Goal: Task Accomplishment & Management: Complete application form

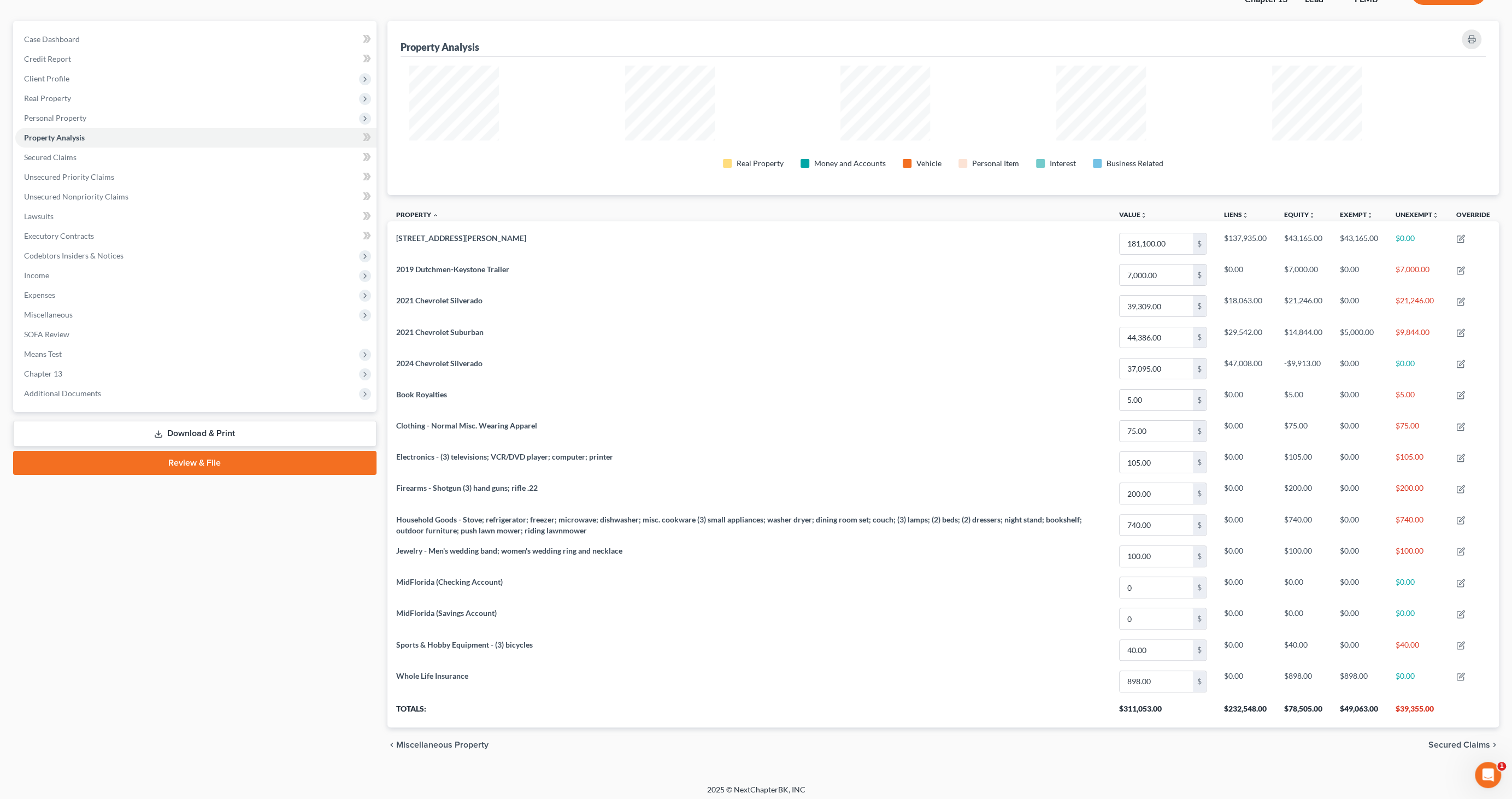
scroll to position [270, 1111]
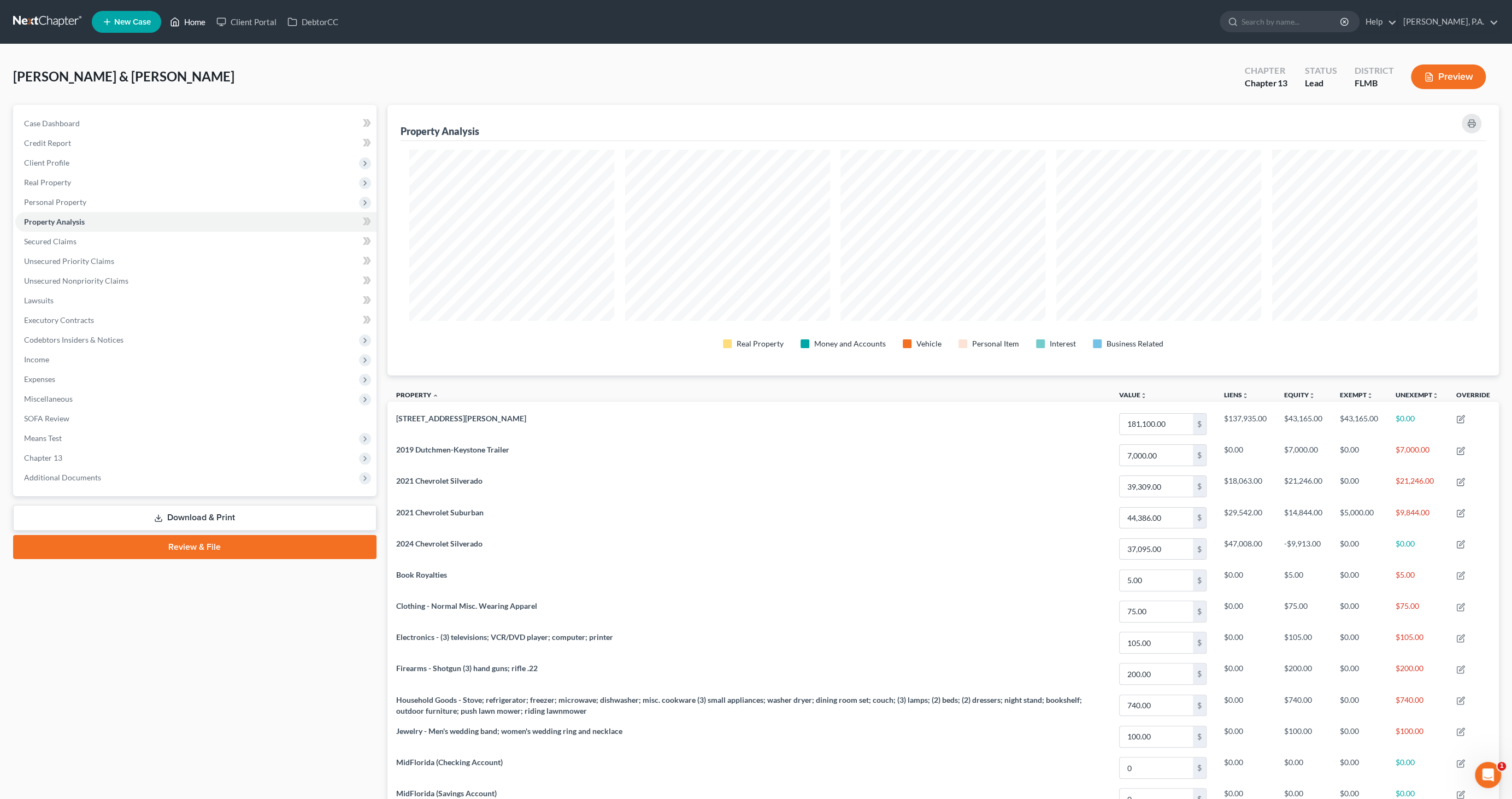
click at [202, 24] on link "Home" at bounding box center [188, 22] width 46 height 20
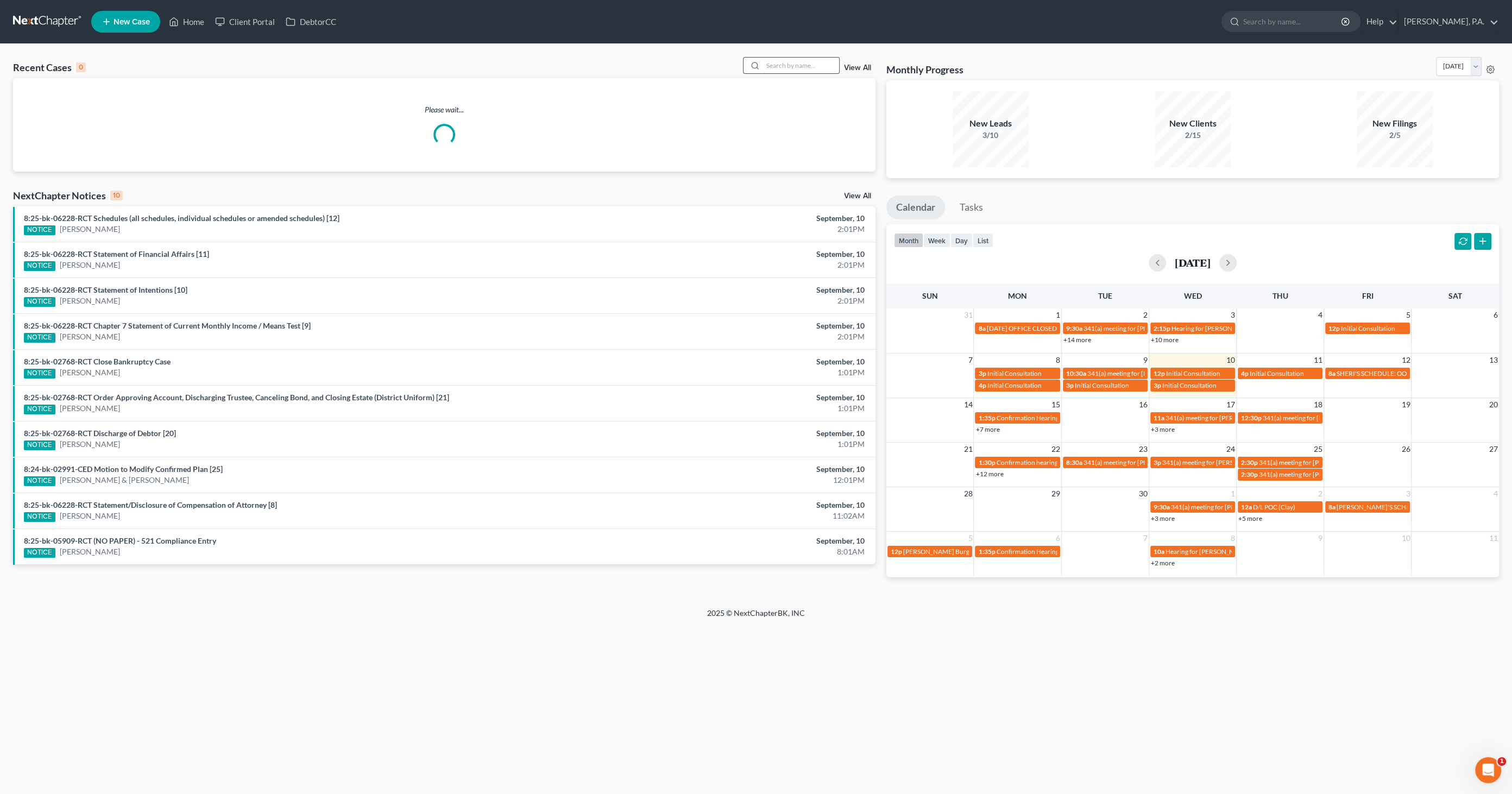
click at [785, 64] on input "search" at bounding box center [801, 65] width 76 height 16
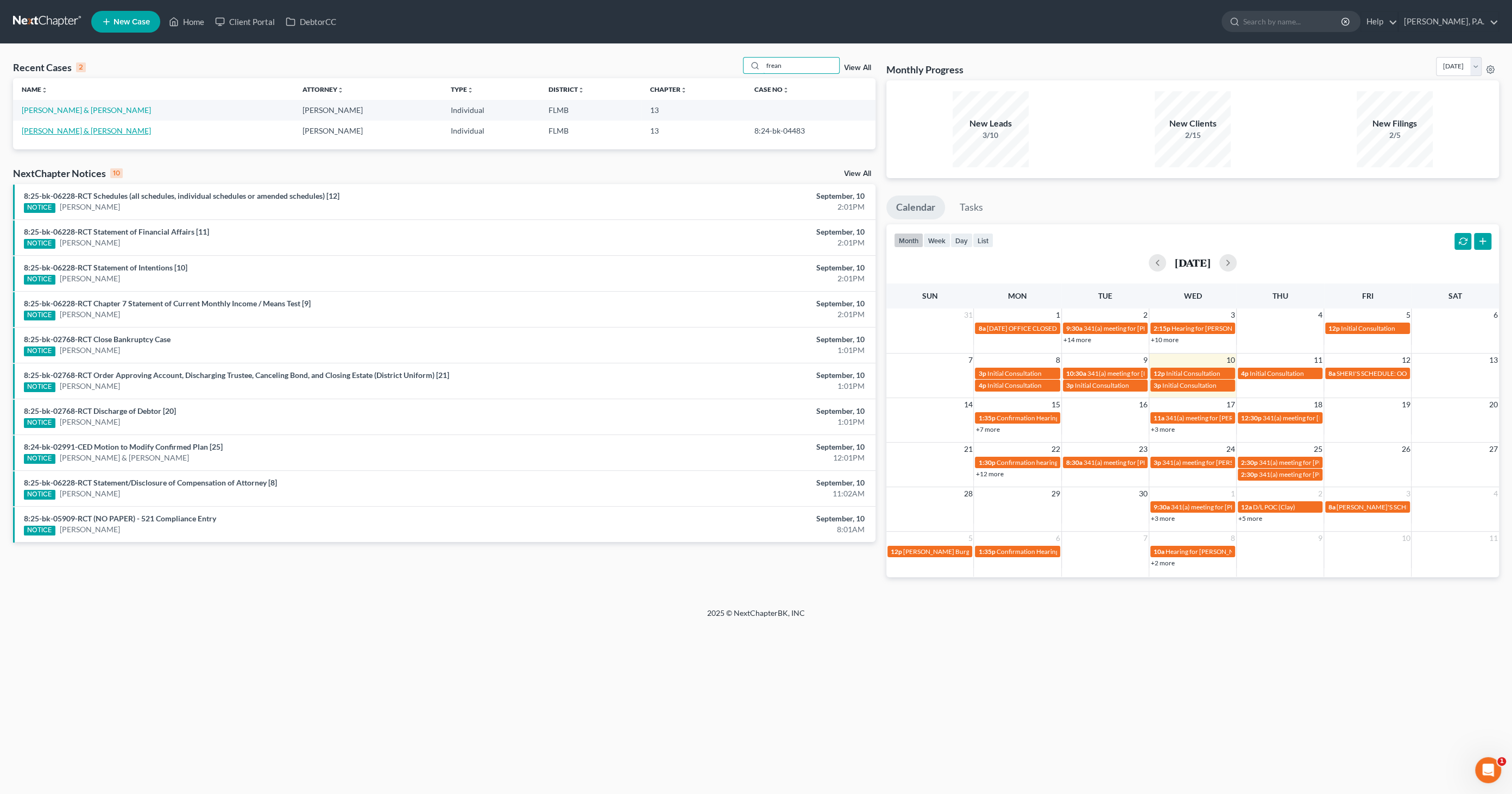
type input "frean"
click at [86, 131] on link "[PERSON_NAME] & [PERSON_NAME]" at bounding box center [86, 130] width 129 height 9
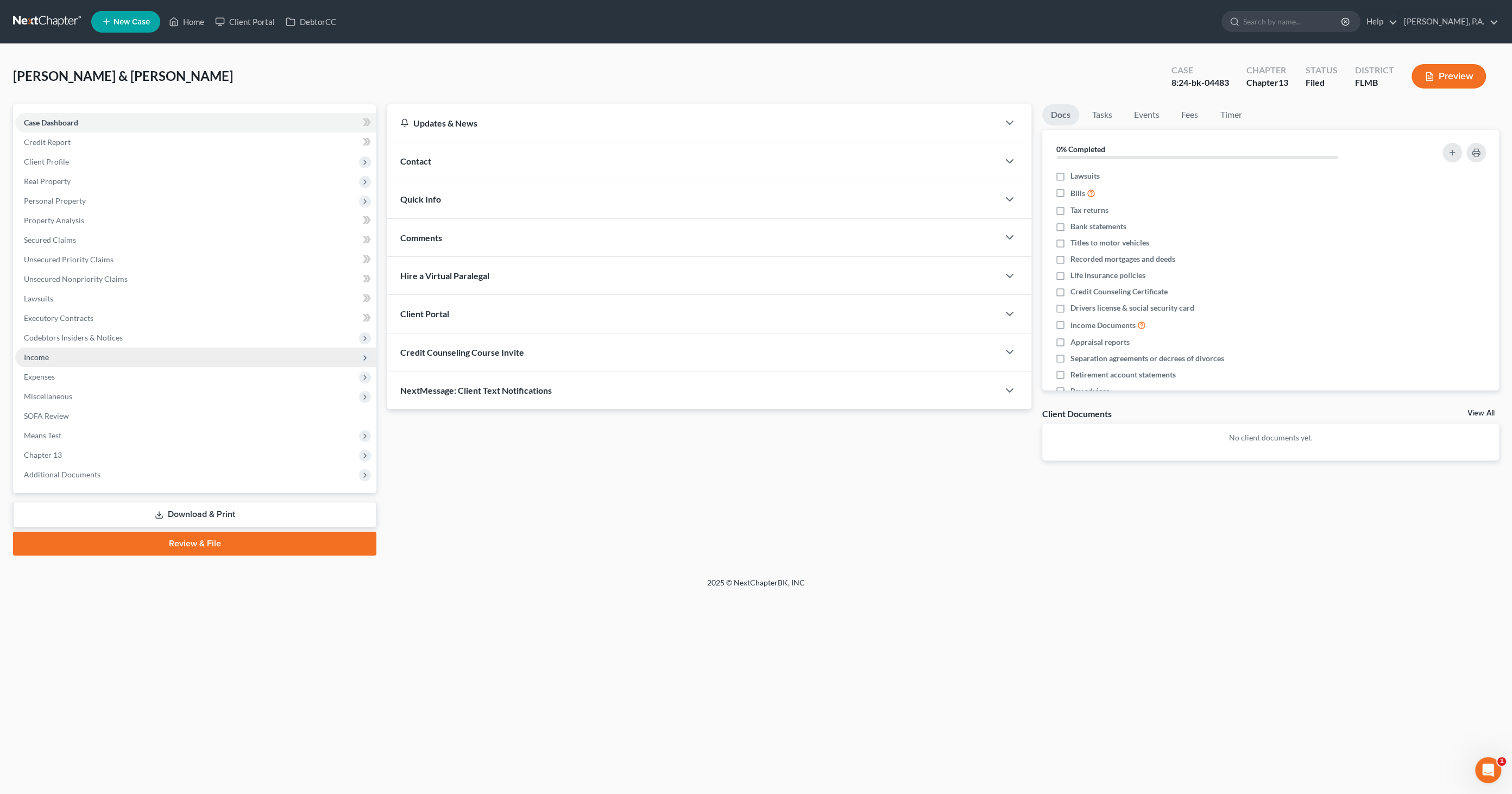
click at [52, 354] on span "Income" at bounding box center [196, 357] width 361 height 20
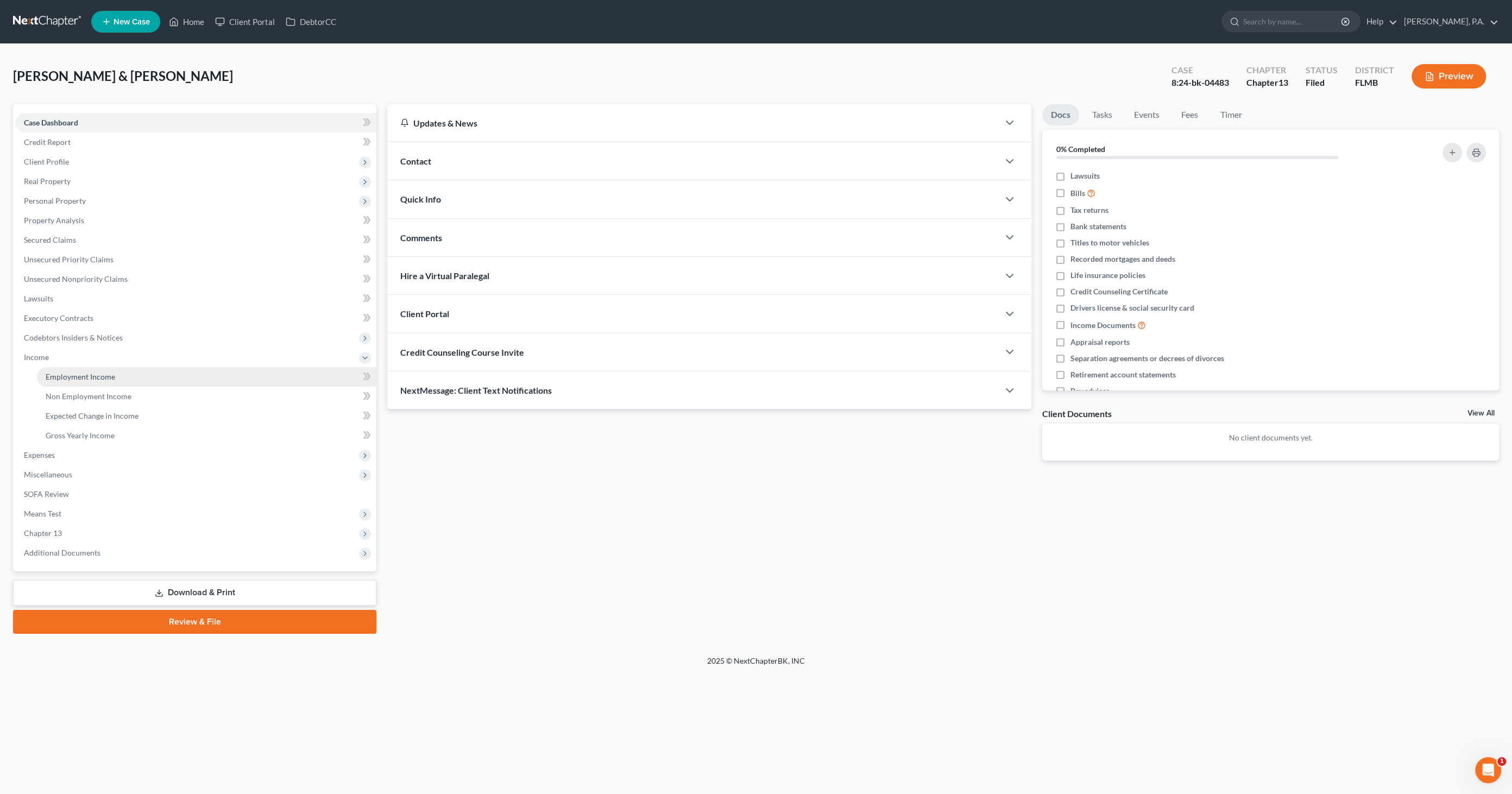
click at [61, 373] on span "Employment Income" at bounding box center [81, 377] width 69 height 9
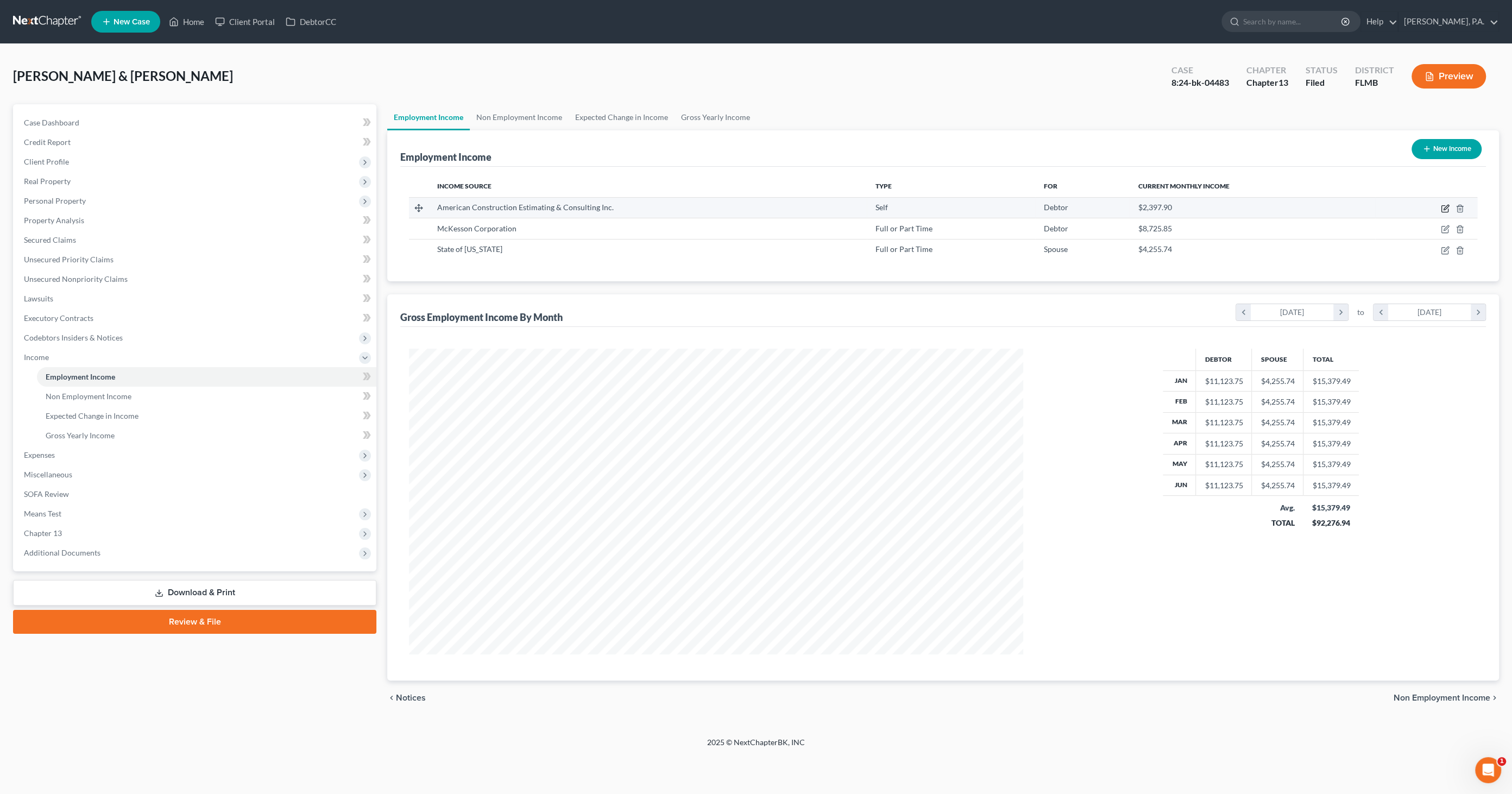
click at [1444, 207] on icon "button" at bounding box center [1445, 208] width 9 height 9
select select "1"
select select "9"
select select "0"
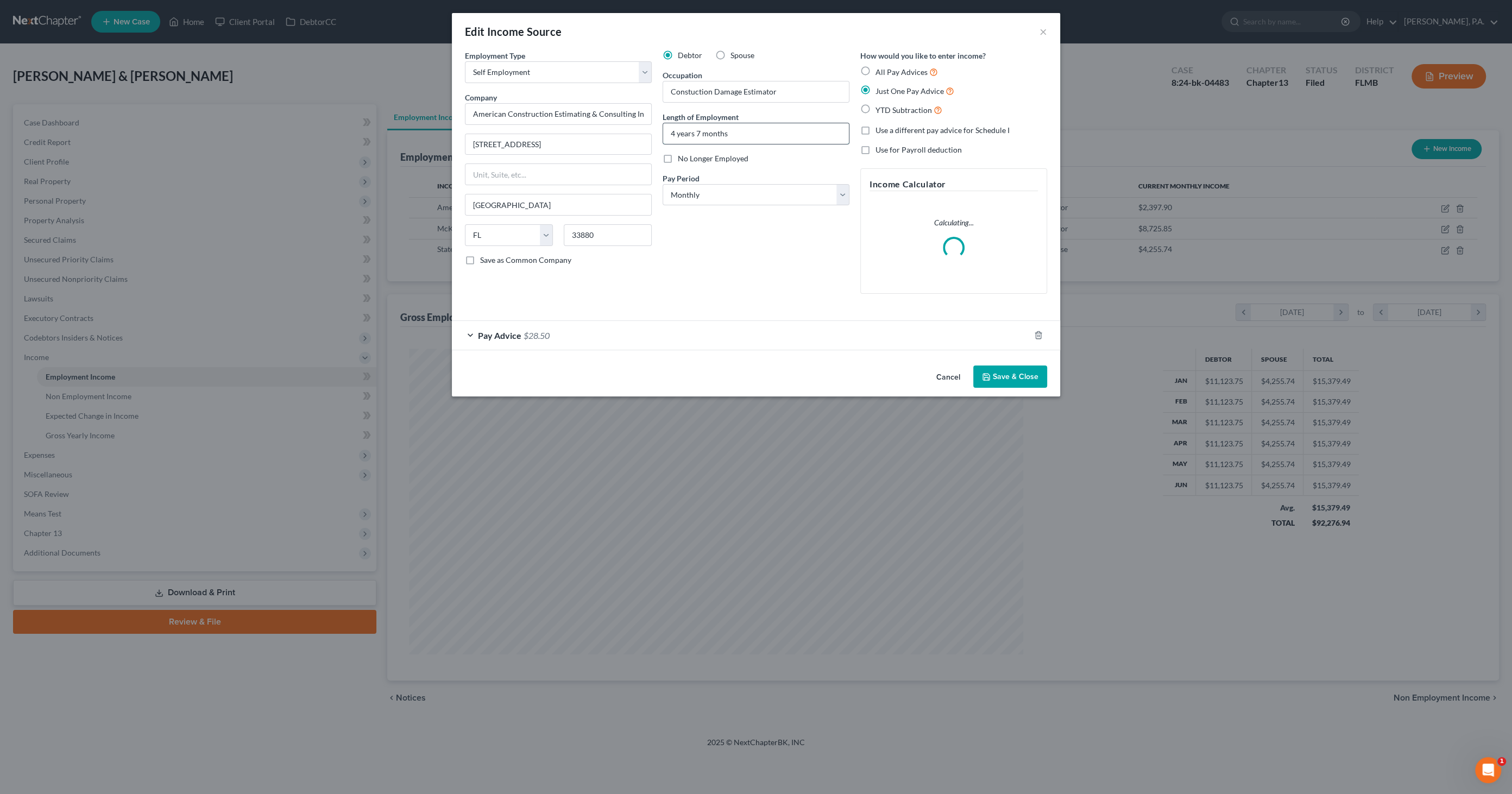
click at [755, 130] on input "4 years 7 months" at bounding box center [756, 133] width 186 height 20
drag, startPoint x: 658, startPoint y: 129, endPoint x: 587, endPoint y: 125, distance: 71.1
click at [587, 125] on div "Employment Type * Select Full or [DEMOGRAPHIC_DATA] Employment Self Employment …" at bounding box center [756, 181] width 593 height 262
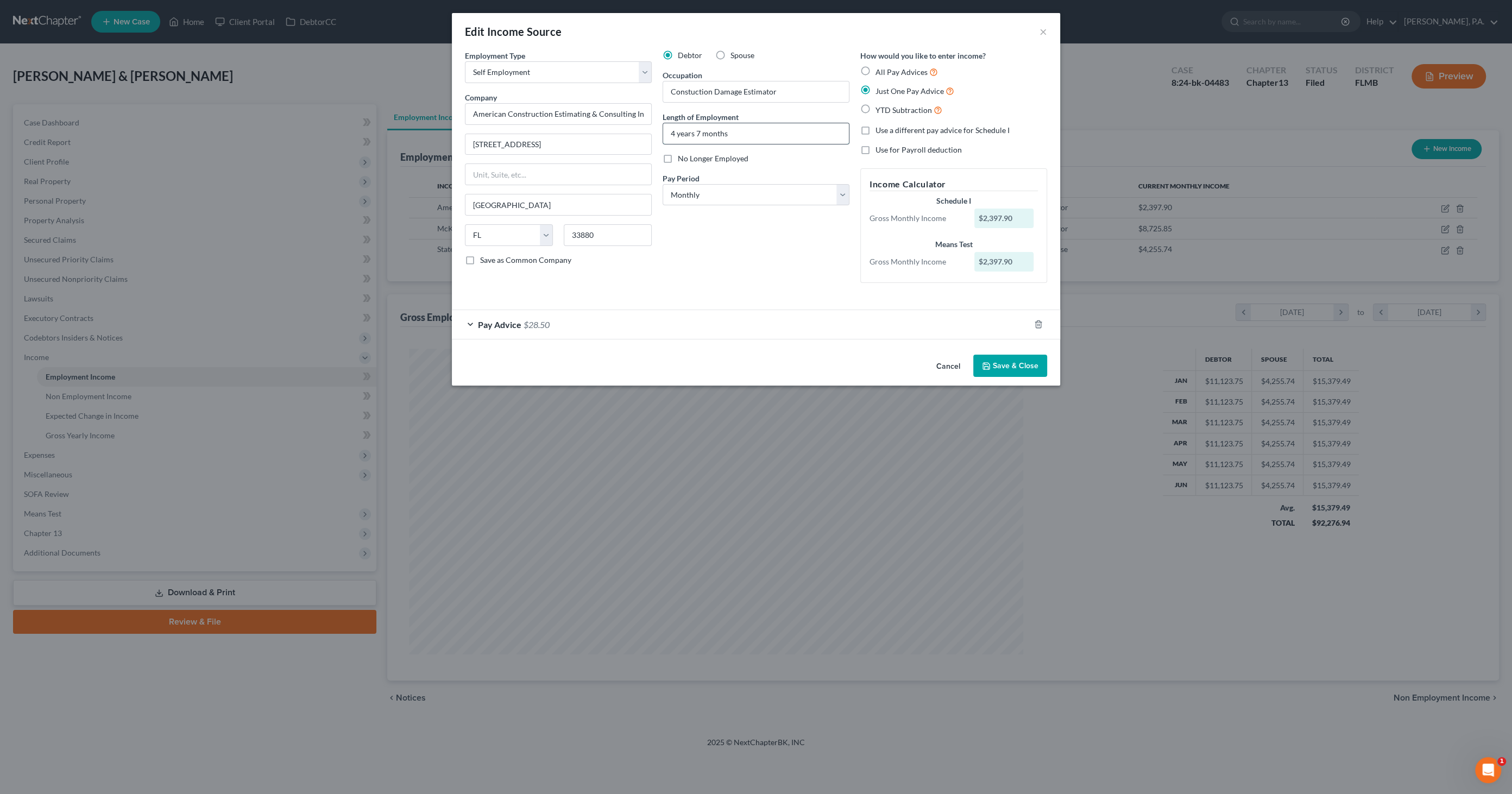
click at [674, 132] on input "4 years 7 months" at bounding box center [756, 133] width 186 height 20
click at [700, 133] on input "5 years 7 months" at bounding box center [756, 133] width 186 height 20
type input "5 years 8 months"
click at [1003, 365] on button "Save & Close" at bounding box center [1010, 366] width 74 height 23
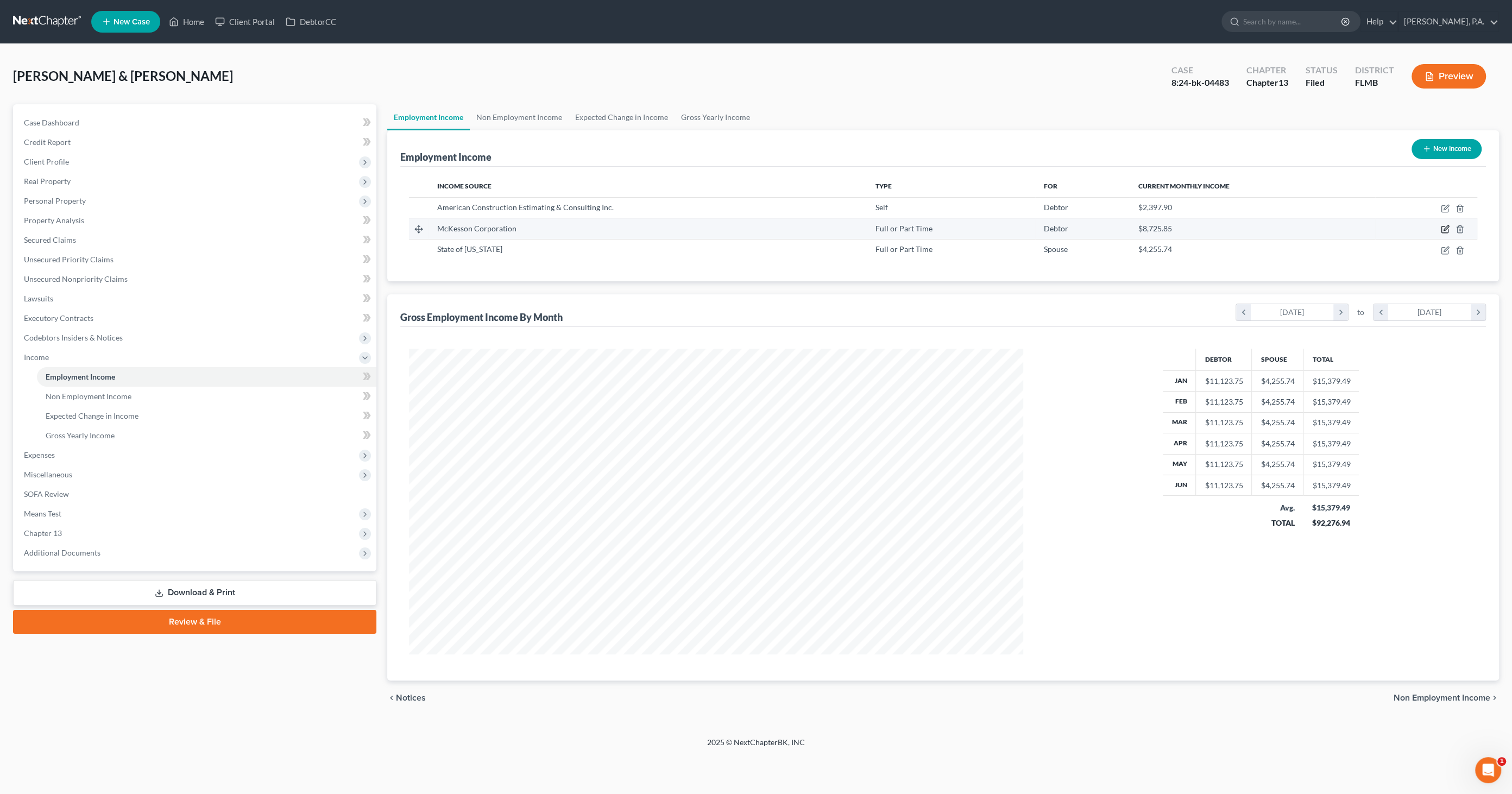
click at [1444, 227] on icon "button" at bounding box center [1445, 230] width 9 height 9
select select "0"
select select "45"
select select "0"
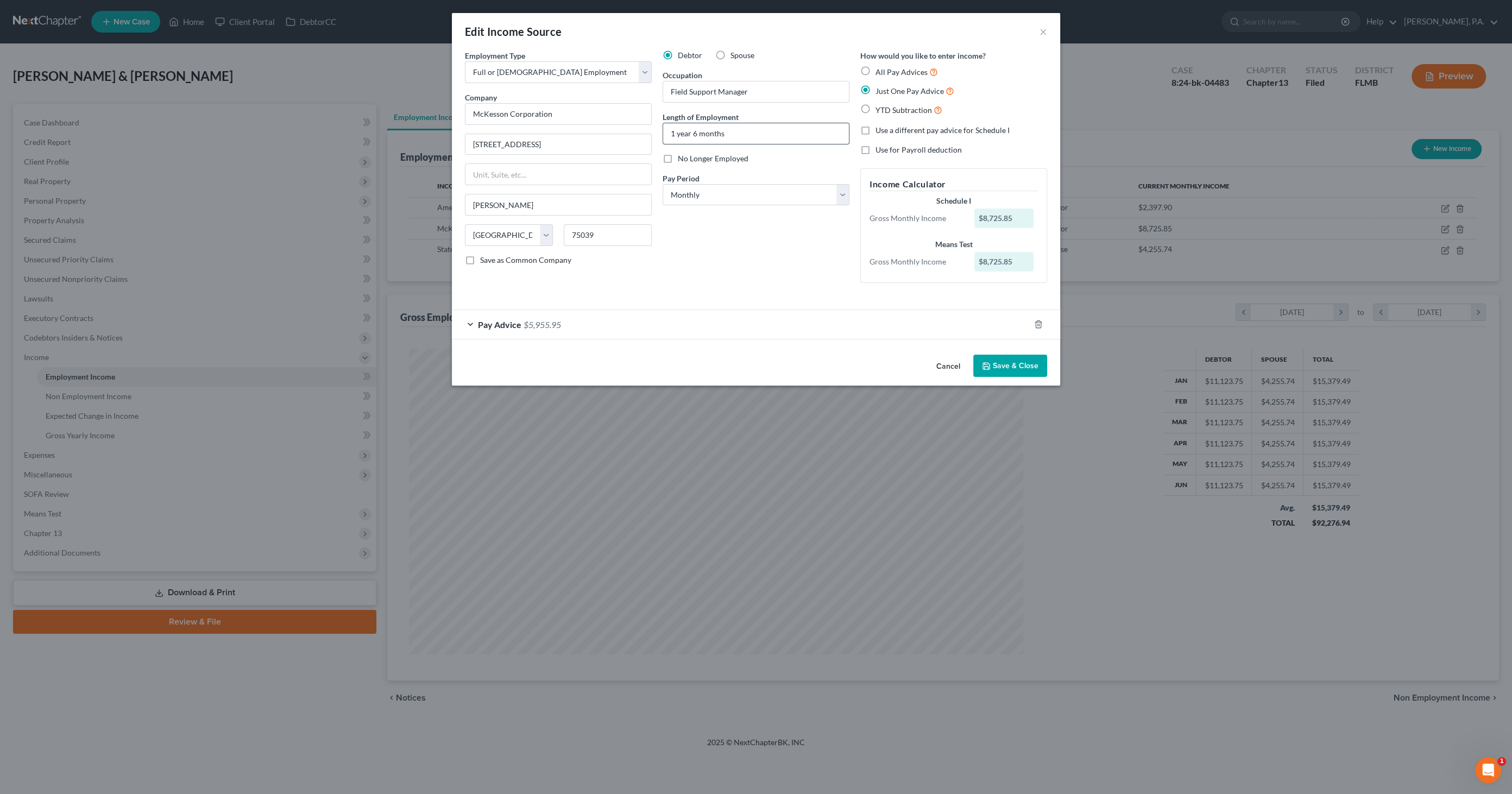
click at [667, 130] on input "1 year 6 months" at bounding box center [756, 133] width 186 height 20
click at [694, 132] on input "2 year 6 months" at bounding box center [756, 133] width 186 height 20
click at [690, 133] on input "2 year 7 months" at bounding box center [756, 133] width 186 height 20
type input "2 years 7 months"
click at [997, 362] on button "Save & Close" at bounding box center [1010, 366] width 74 height 23
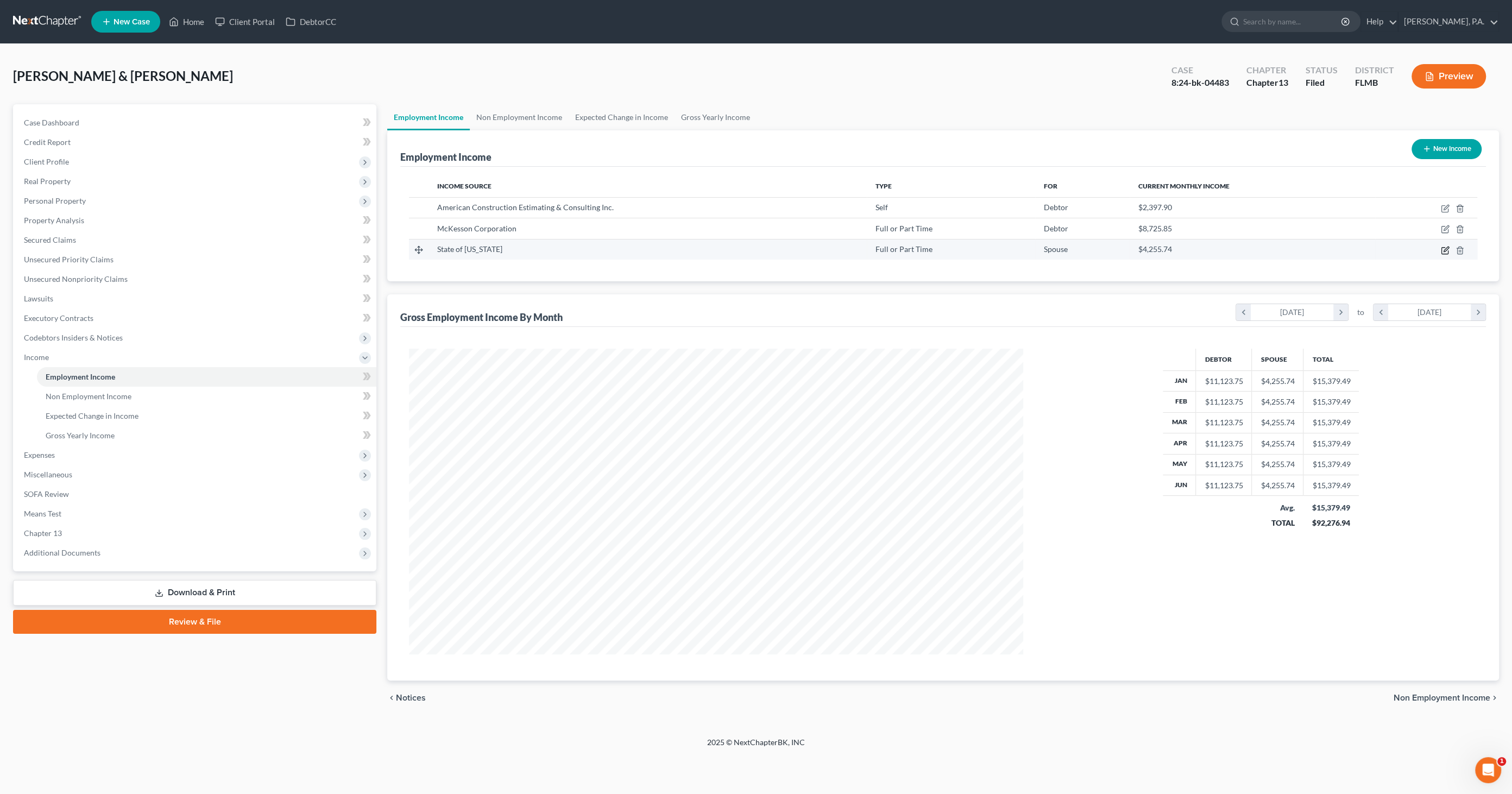
click at [1442, 249] on icon "button" at bounding box center [1445, 251] width 9 height 9
select select "0"
select select "9"
select select "0"
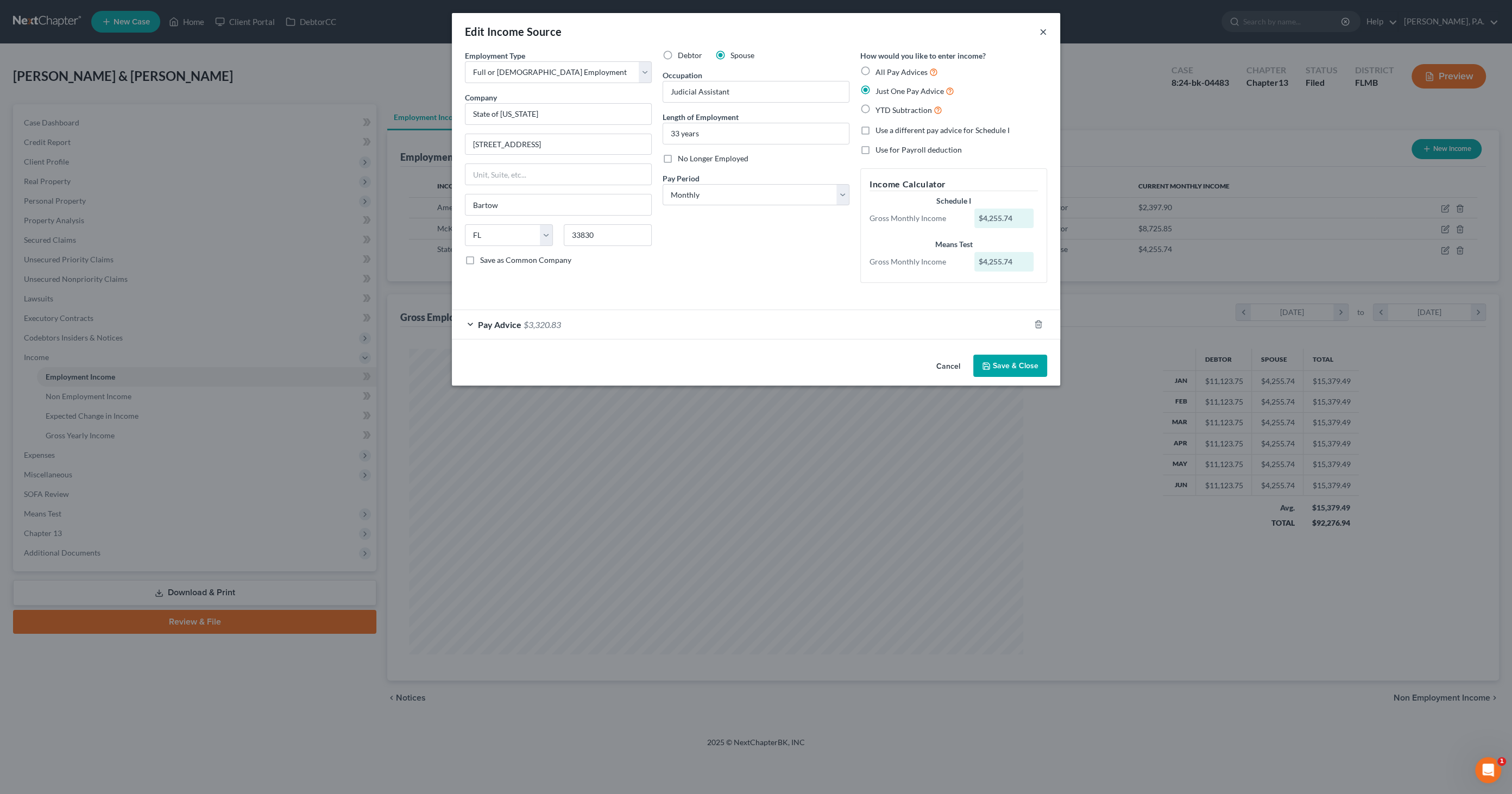
click at [1043, 29] on button "×" at bounding box center [1043, 31] width 7 height 13
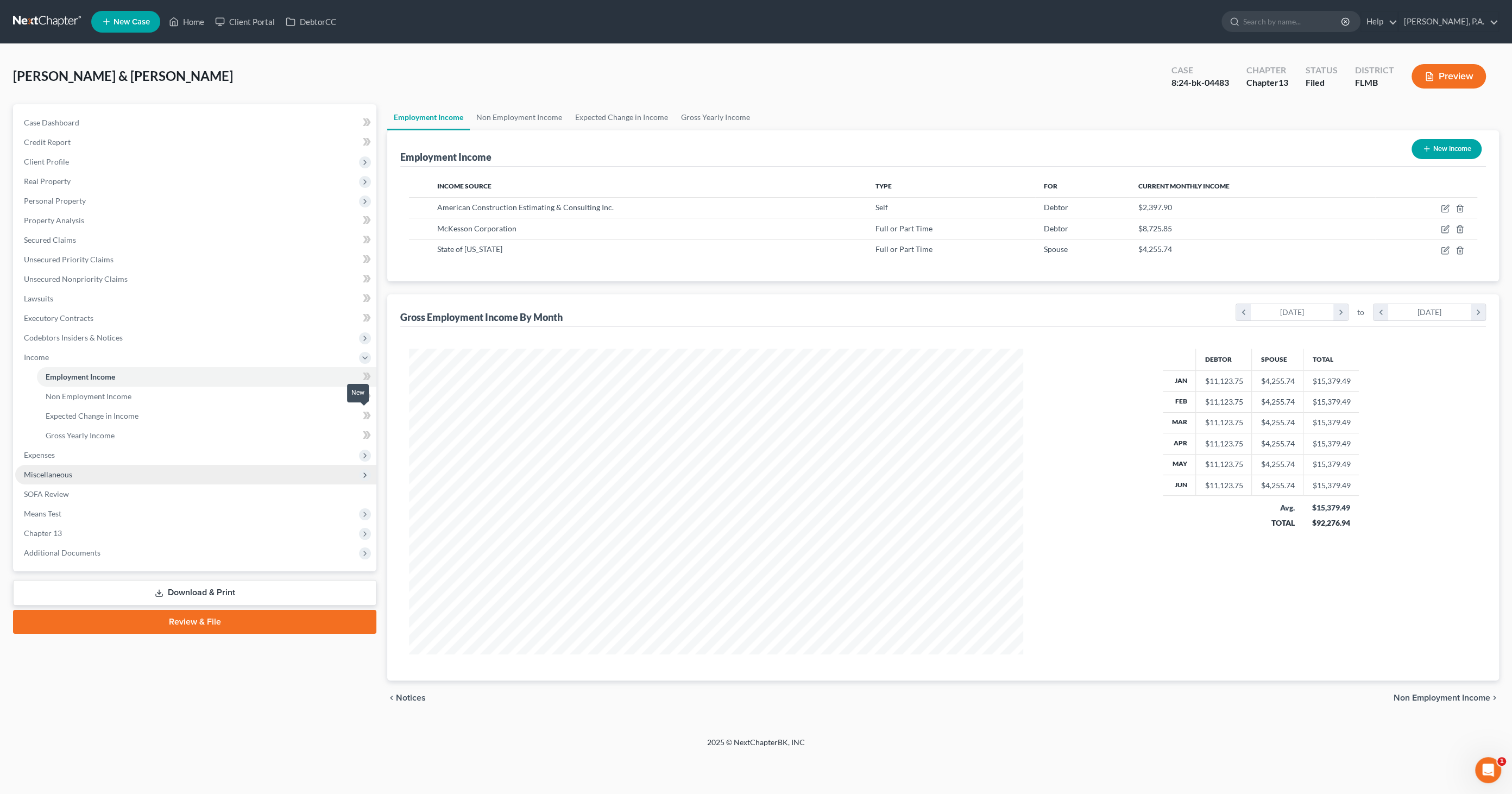
scroll to position [305, 636]
click at [1446, 249] on icon "button" at bounding box center [1446, 249] width 5 height 5
select select "0"
select select "9"
select select "0"
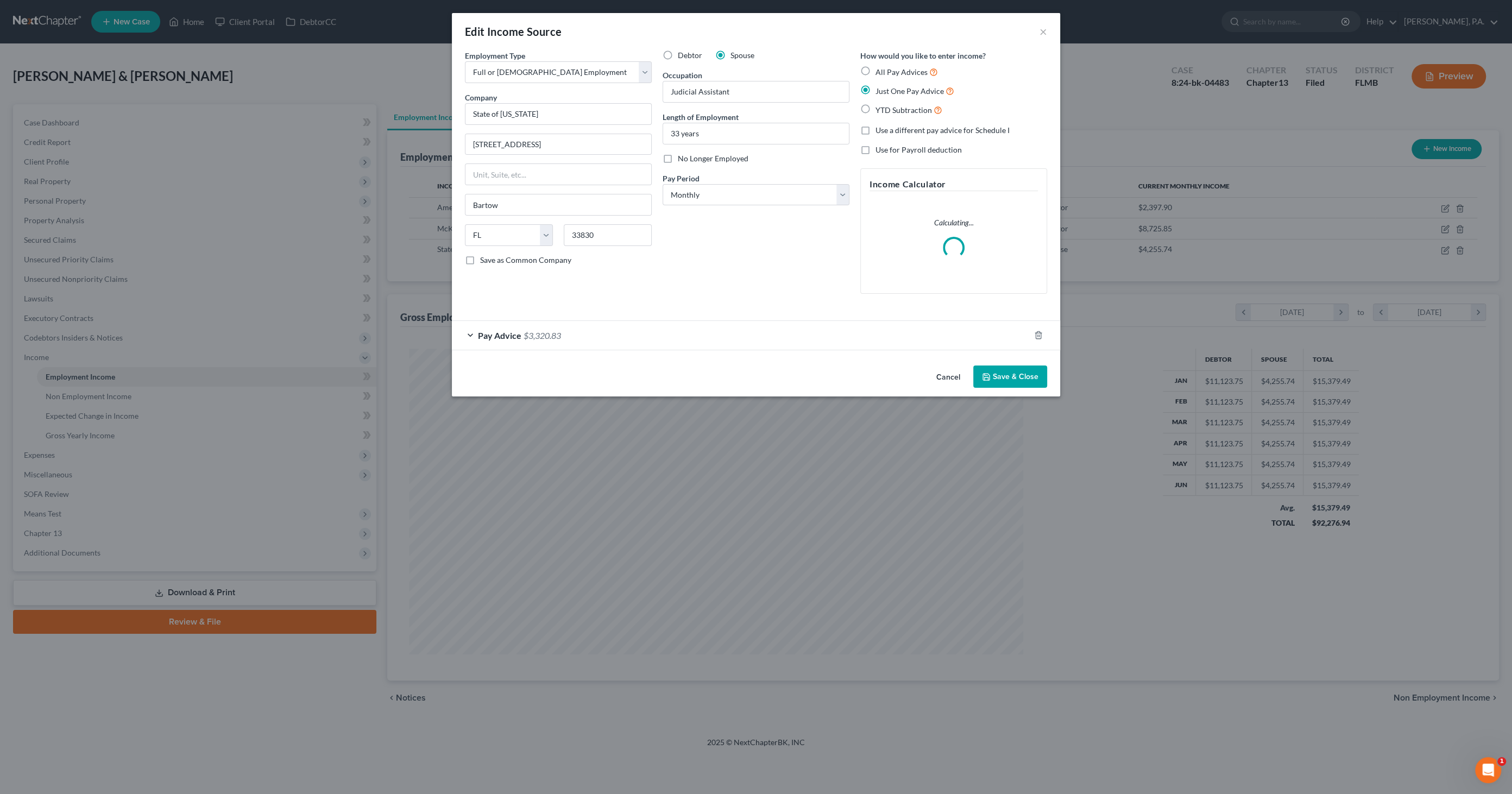
click at [678, 156] on label "No Longer Employed" at bounding box center [713, 159] width 71 height 11
click at [682, 156] on input "No Longer Employed" at bounding box center [685, 156] width 7 height 7
checkbox input "true"
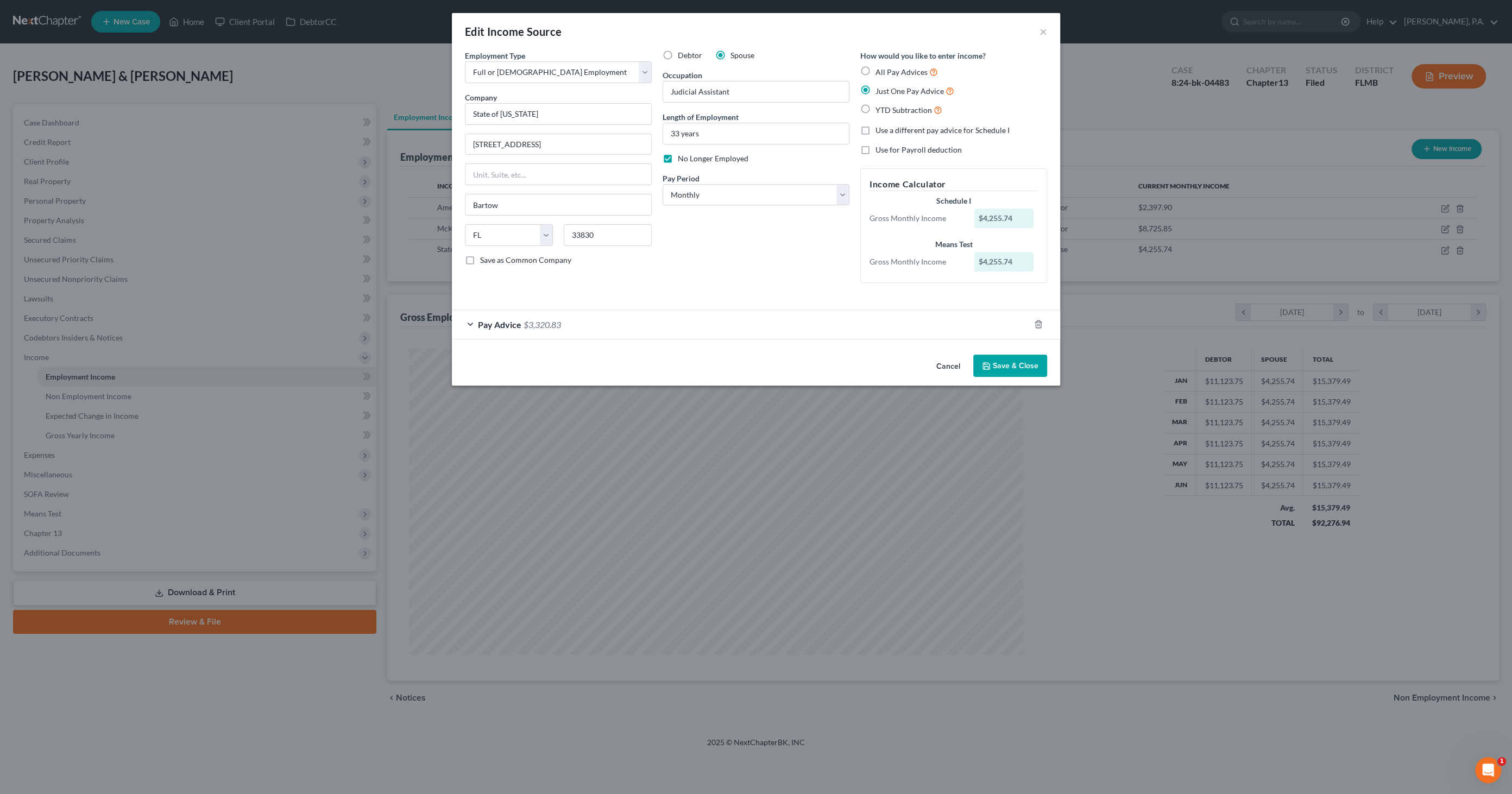
click at [1003, 366] on button "Save & Close" at bounding box center [1010, 366] width 74 height 23
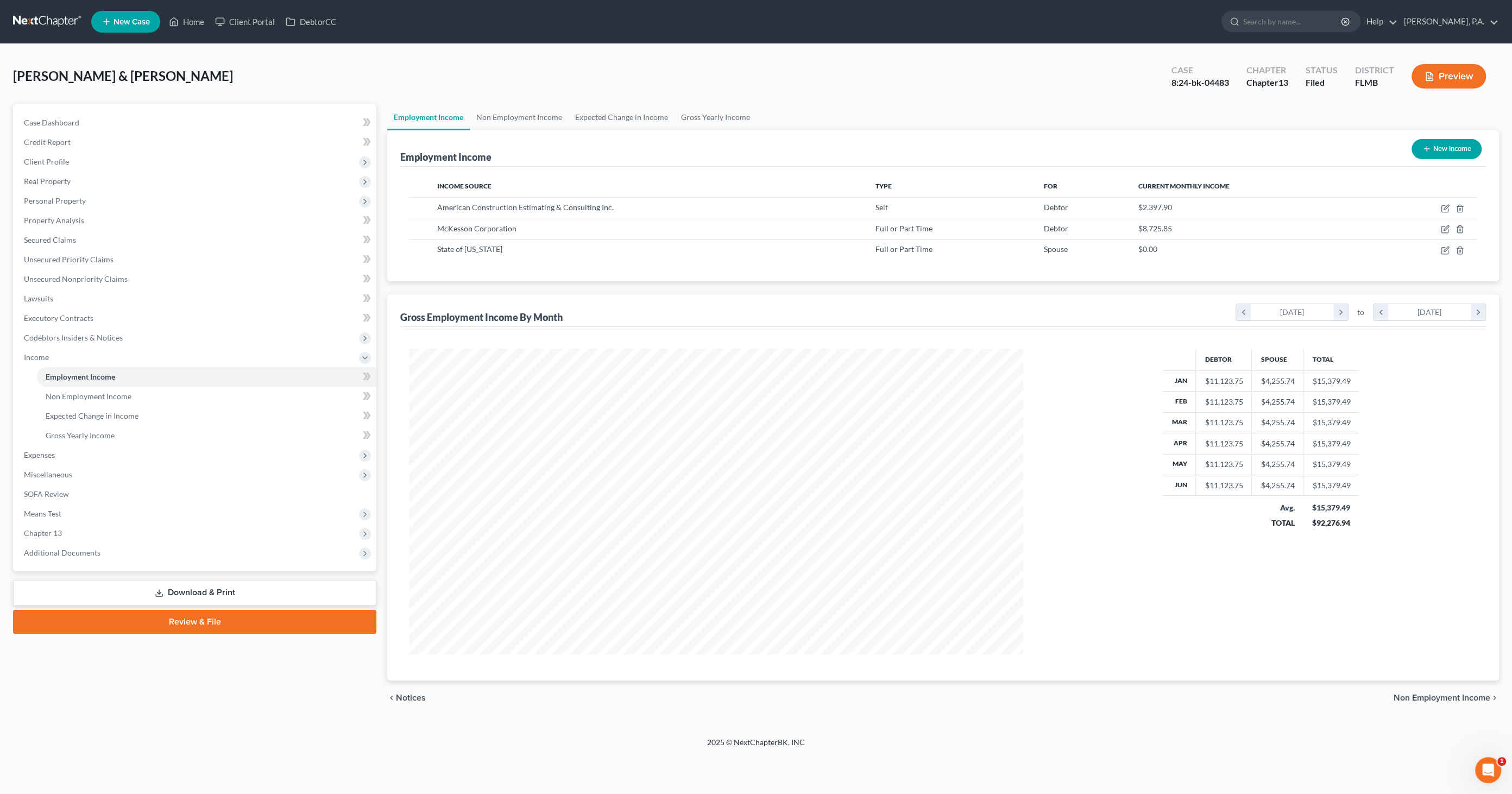
click at [220, 586] on link "Download & Print" at bounding box center [195, 592] width 363 height 25
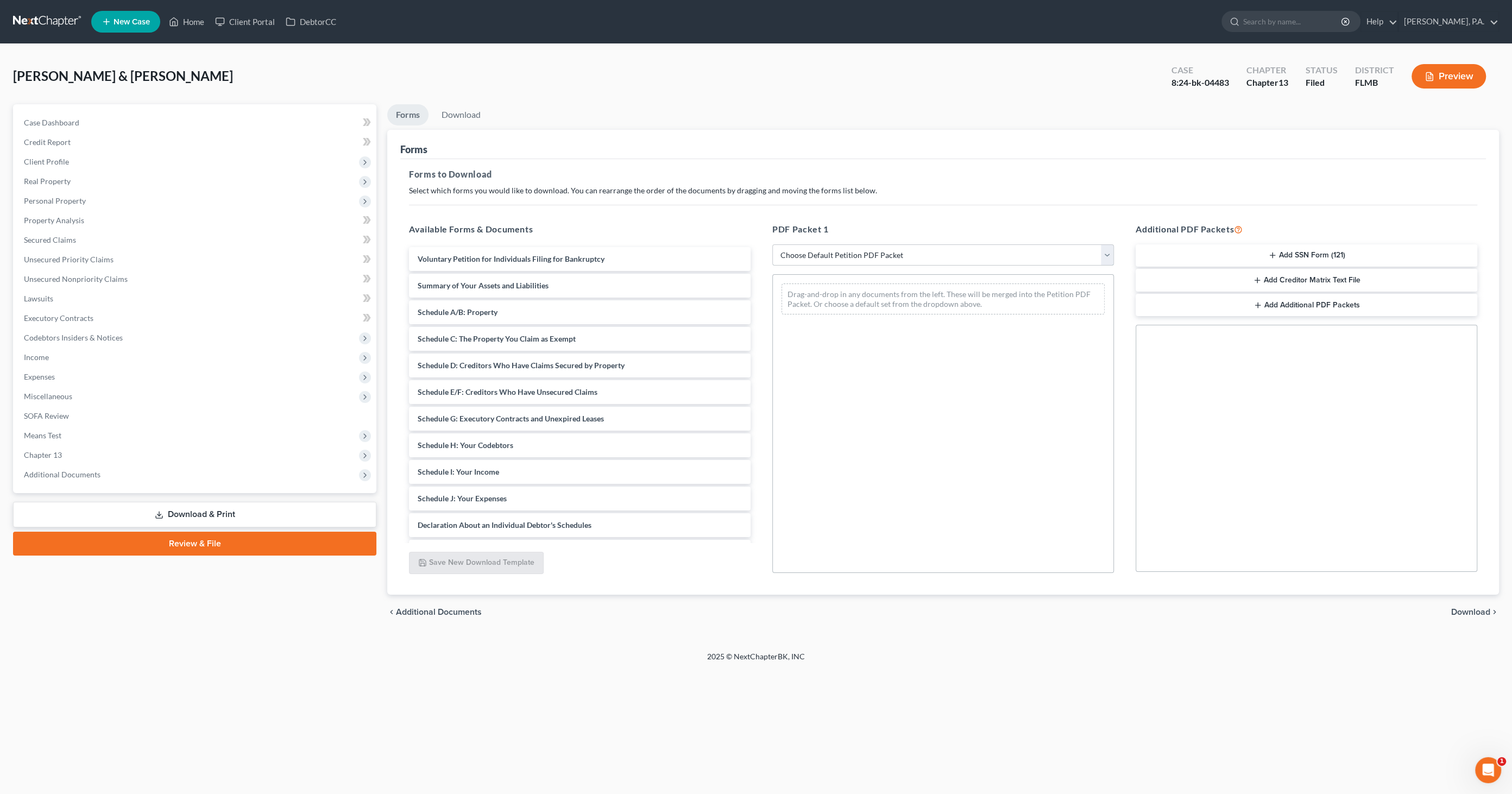
click at [821, 255] on select "Choose Default Petition PDF Packet Complete Bankruptcy Petition (all forms and …" at bounding box center [943, 255] width 342 height 22
select select "4"
click at [772, 244] on select "Choose Default Petition PDF Packet Complete Bankruptcy Petition (all forms and …" at bounding box center [943, 255] width 342 height 22
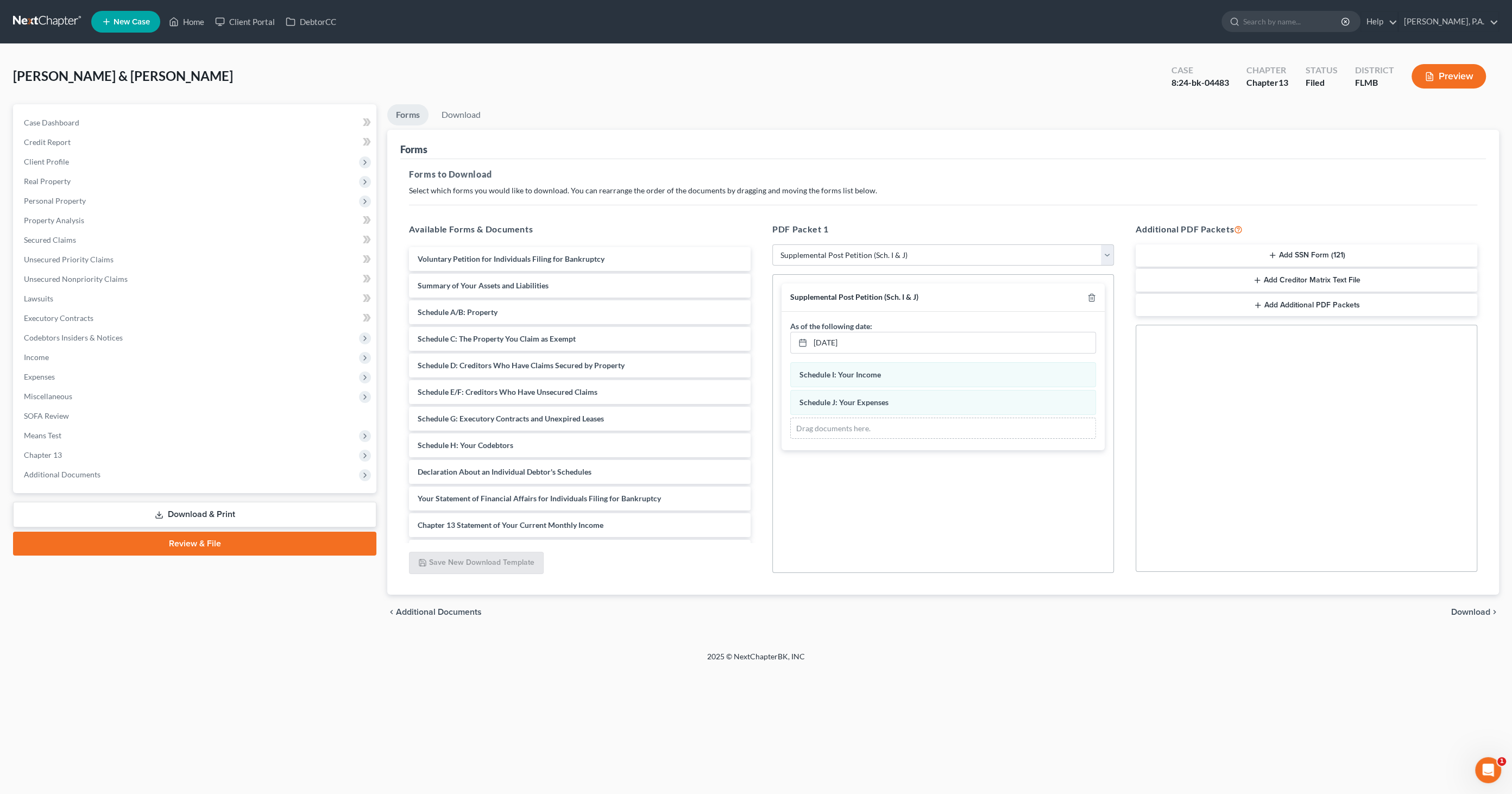
click at [1453, 609] on span "Download" at bounding box center [1470, 612] width 39 height 9
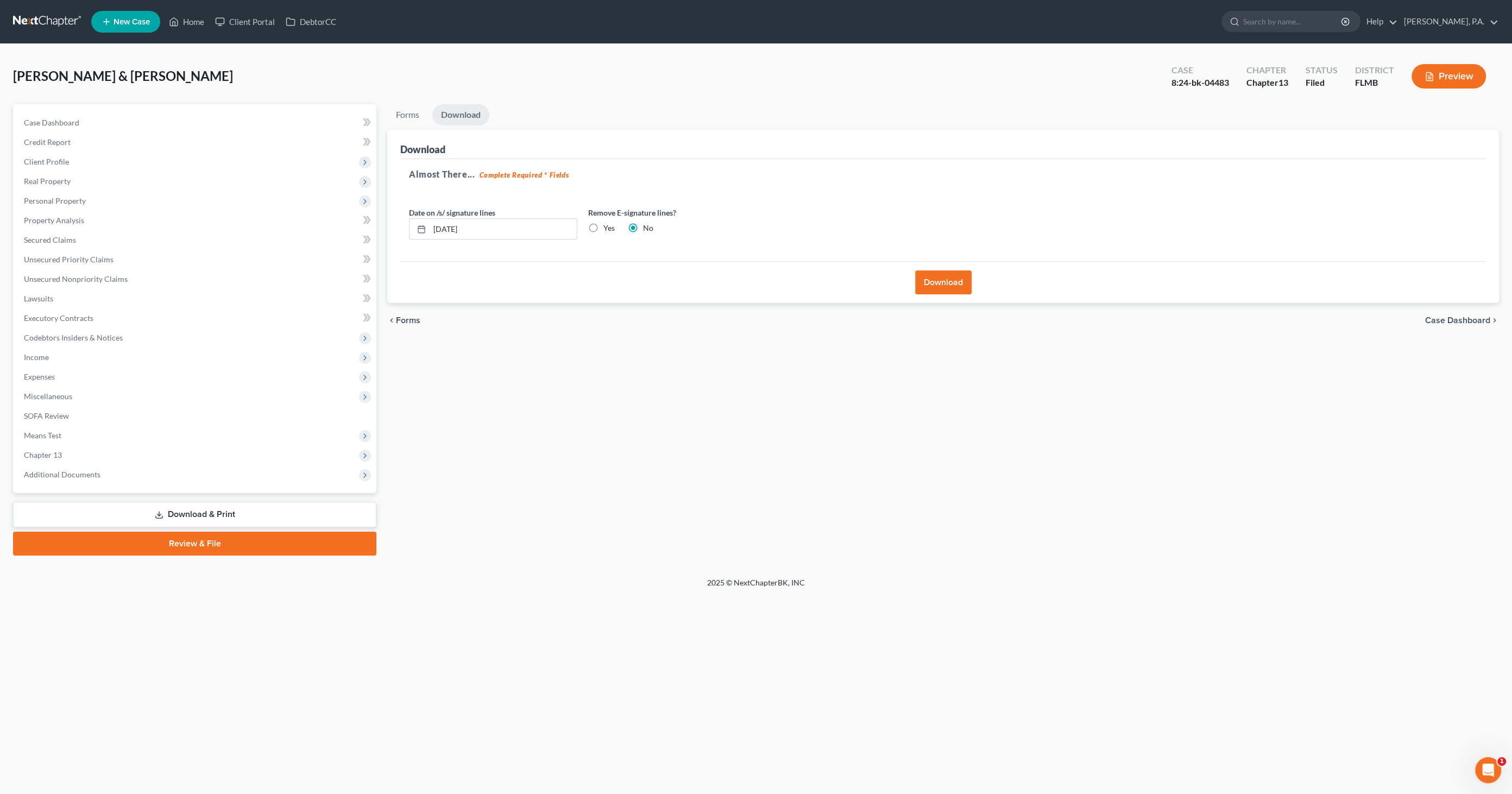
click at [941, 287] on button "Download" at bounding box center [943, 282] width 56 height 24
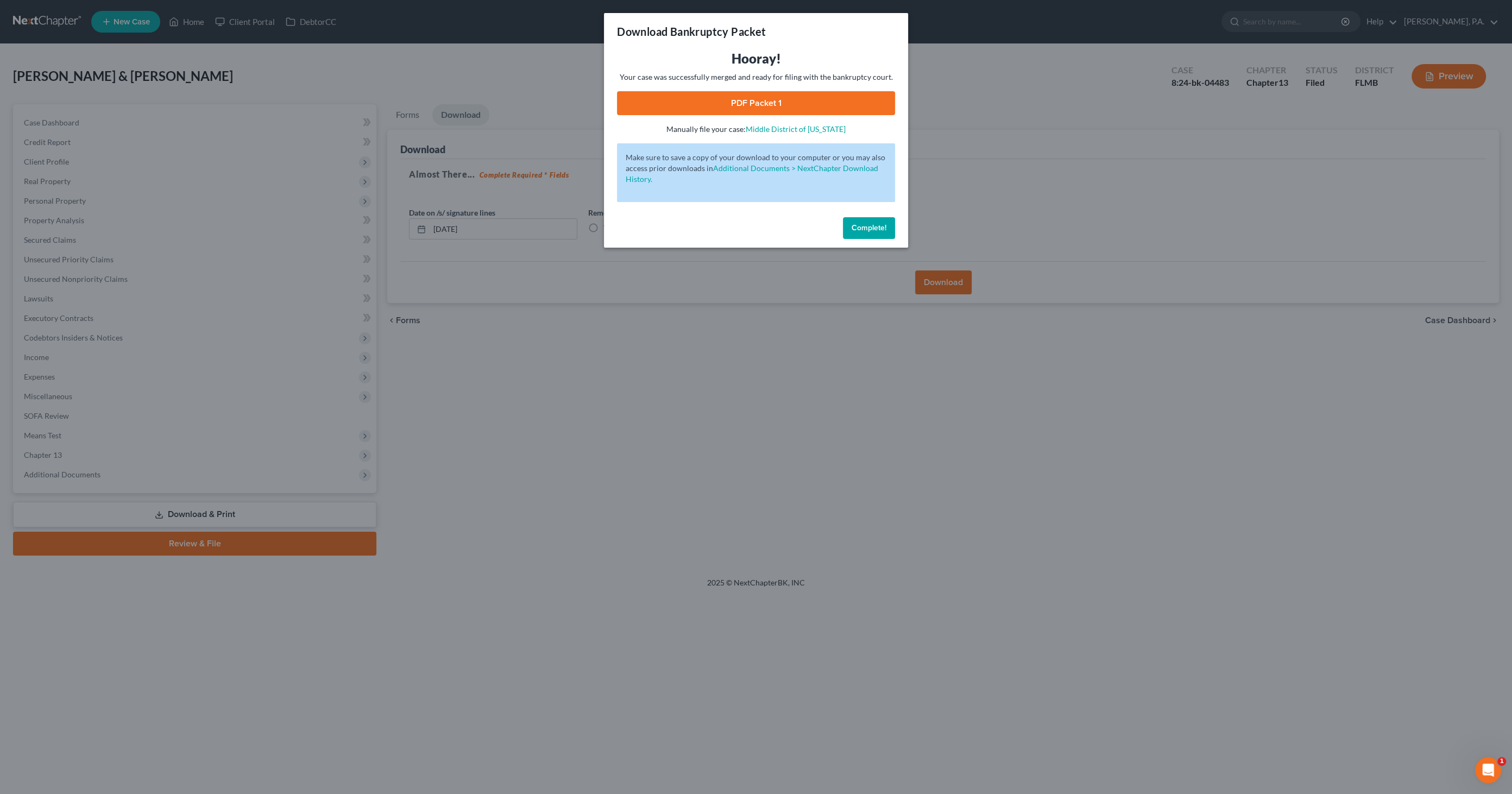
click at [755, 104] on link "PDF Packet 1" at bounding box center [756, 103] width 278 height 24
click at [887, 221] on button "Complete!" at bounding box center [869, 228] width 52 height 22
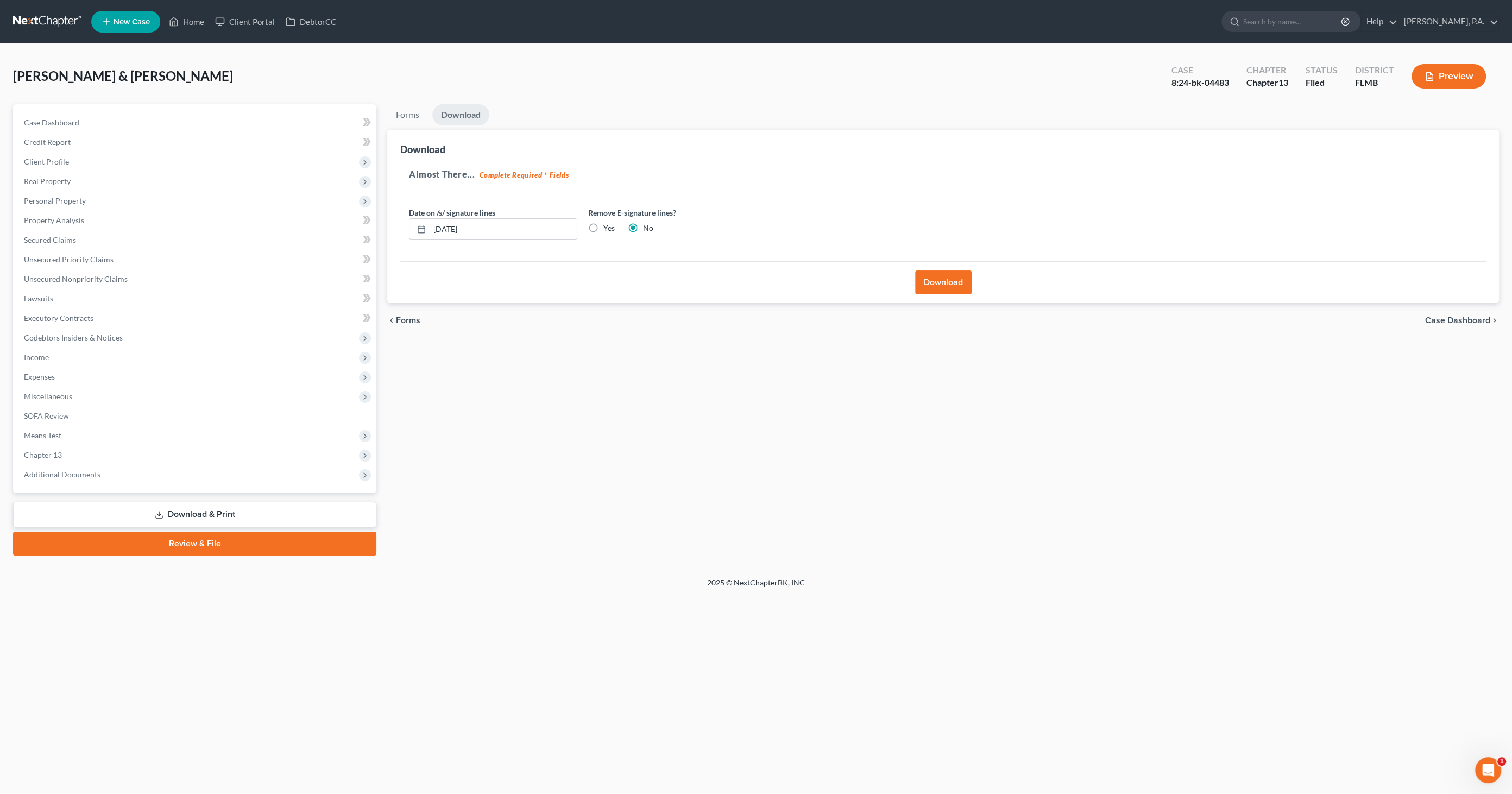
click at [228, 516] on link "Download & Print" at bounding box center [195, 514] width 363 height 25
click at [237, 514] on link "Download & Print" at bounding box center [195, 514] width 363 height 25
click at [248, 546] on link "Review & File" at bounding box center [195, 543] width 363 height 24
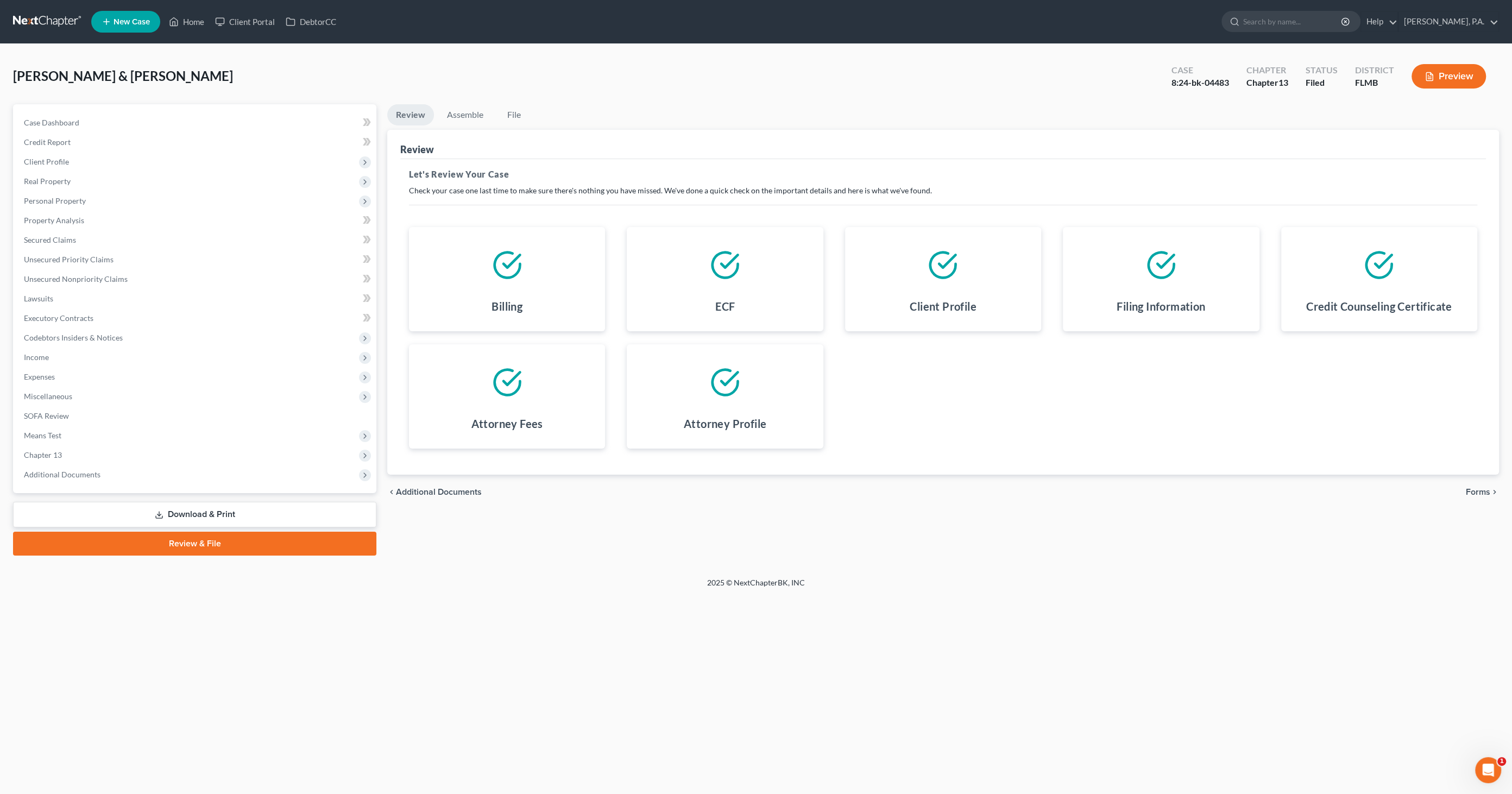
click at [229, 512] on link "Download & Print" at bounding box center [195, 514] width 363 height 25
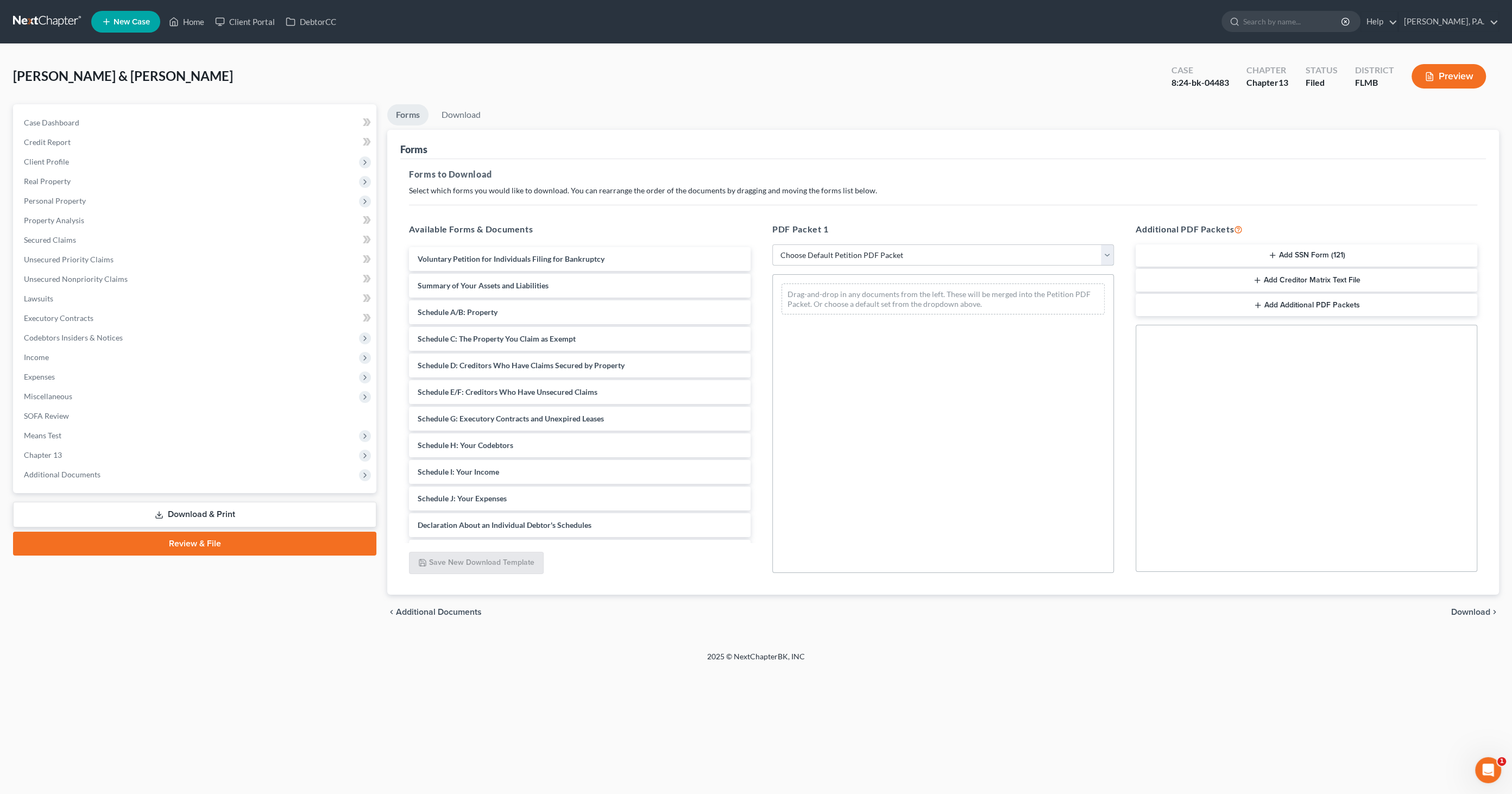
click at [802, 247] on select "Choose Default Petition PDF Packet Complete Bankruptcy Petition (all forms and …" at bounding box center [943, 255] width 342 height 22
click at [772, 244] on select "Choose Default Petition PDF Packet Complete Bankruptcy Petition (all forms and …" at bounding box center [943, 255] width 342 height 22
drag, startPoint x: 508, startPoint y: 283, endPoint x: 840, endPoint y: 300, distance: 332.4
click at [759, 314] on div "Summary of Your Assets and Liabilities Voluntary Petition for Individuals Filin…" at bounding box center [579, 471] width 359 height 450
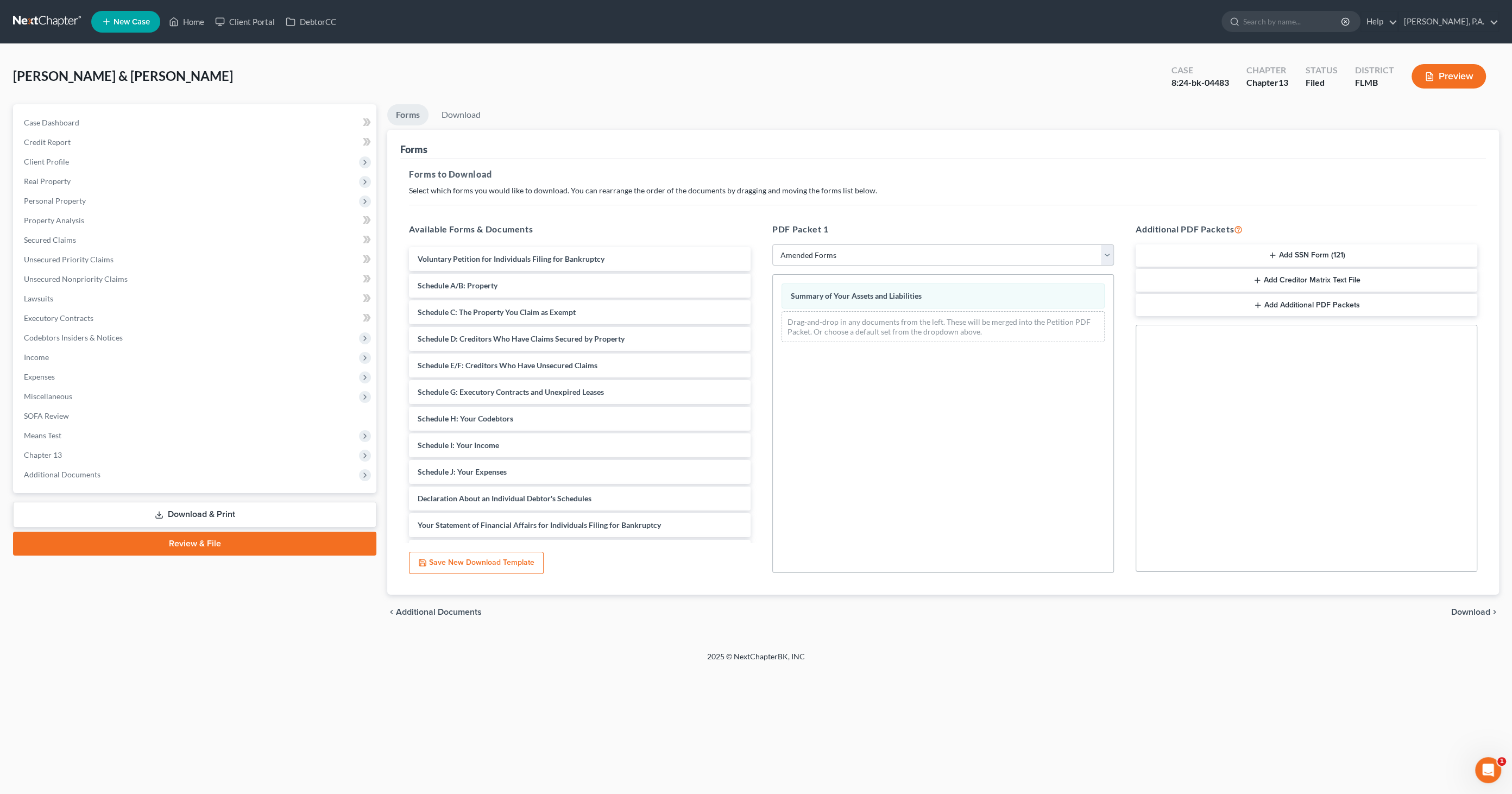
click at [816, 254] on select "Choose Default Petition PDF Packet Complete Bankruptcy Petition (all forms and …" at bounding box center [943, 255] width 342 height 22
click at [772, 244] on select "Choose Default Petition PDF Packet Complete Bankruptcy Petition (all forms and …" at bounding box center [943, 255] width 342 height 22
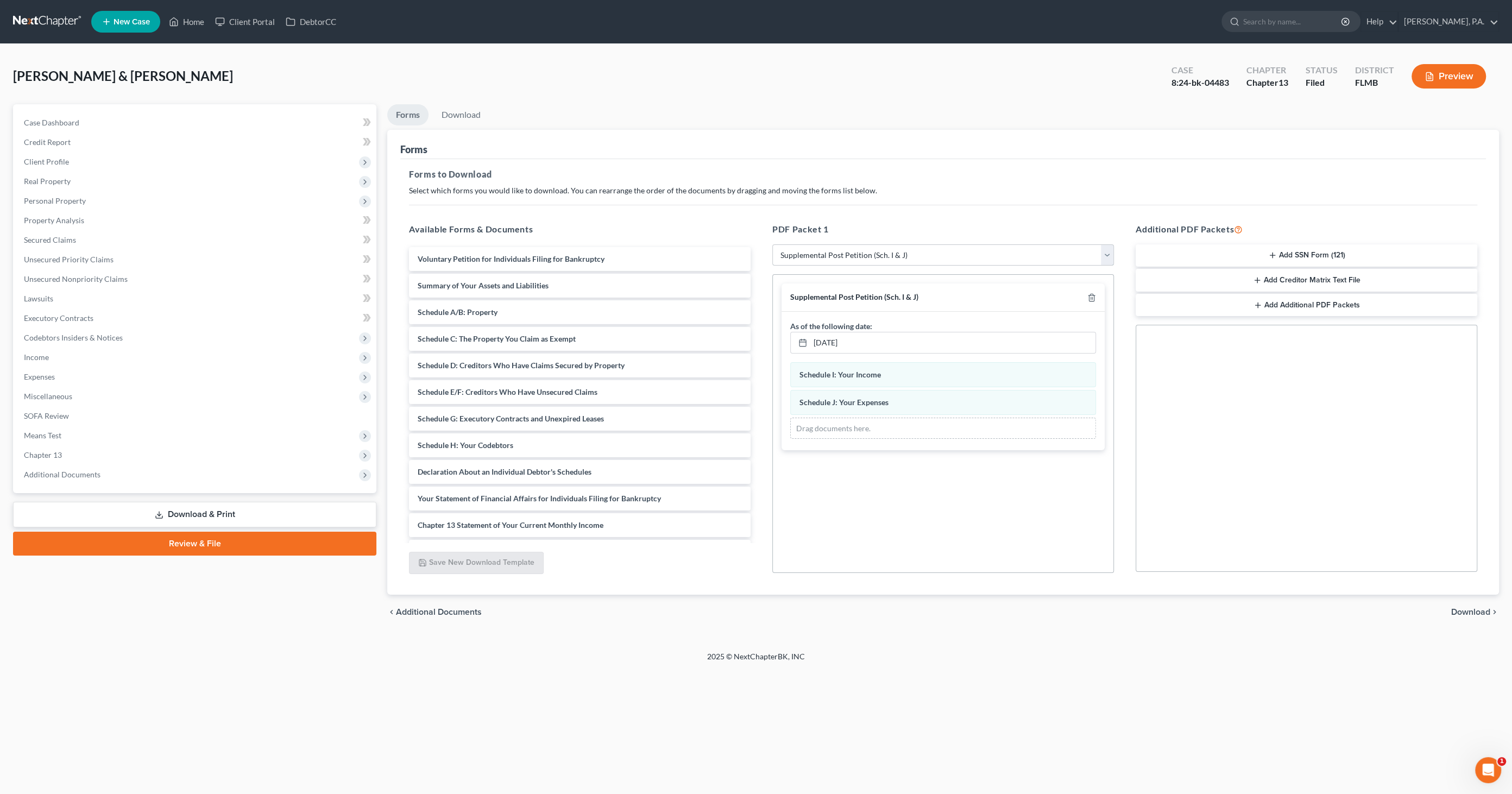
click at [850, 254] on select "Choose Default Petition PDF Packet Complete Bankruptcy Petition (all forms and …" at bounding box center [943, 255] width 342 height 22
select select "2"
click at [772, 244] on select "Choose Default Petition PDF Packet Complete Bankruptcy Petition (all forms and …" at bounding box center [943, 255] width 342 height 22
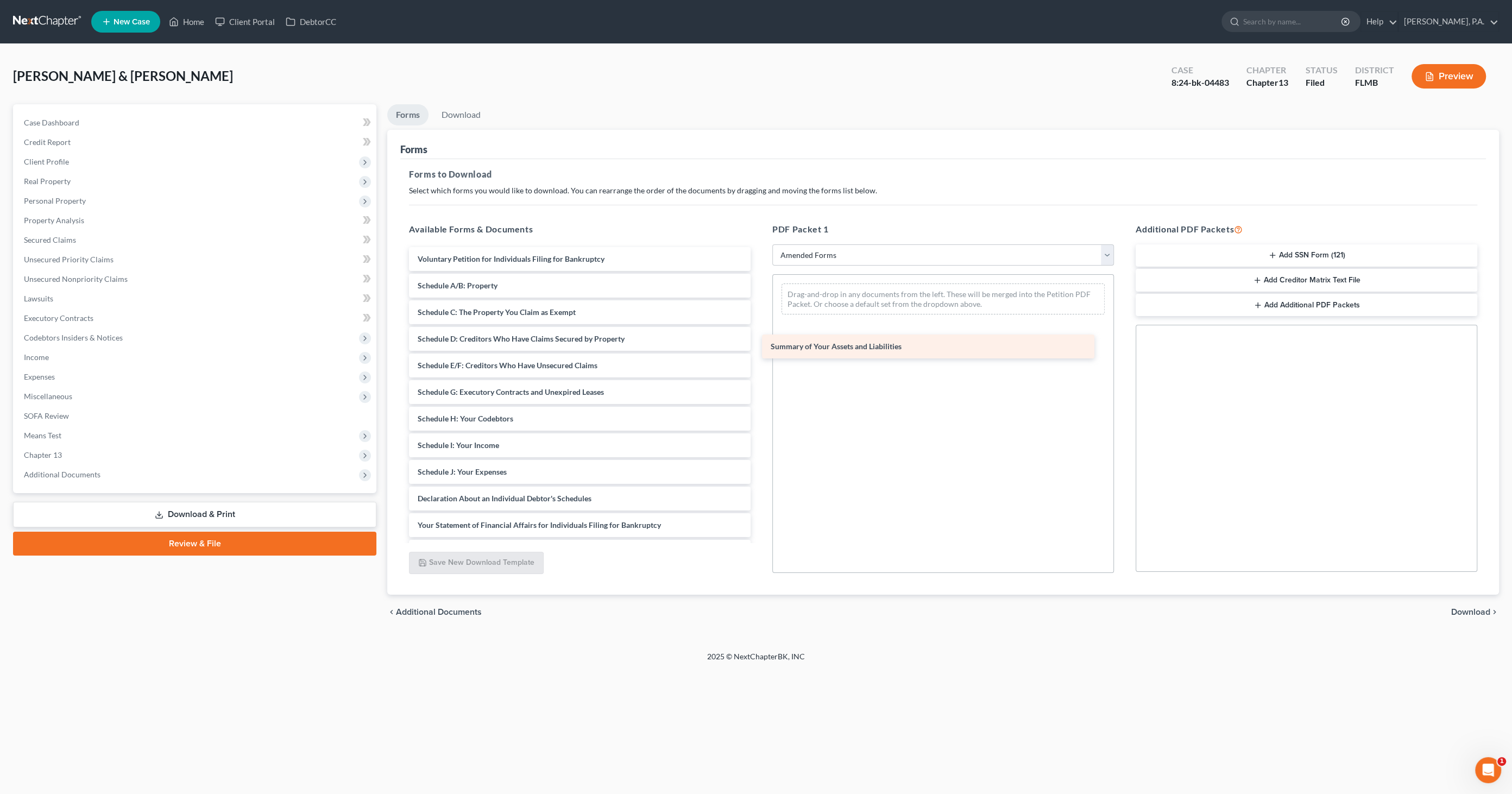
drag, startPoint x: 461, startPoint y: 282, endPoint x: 827, endPoint y: 332, distance: 369.4
click at [759, 334] on div "Summary of Your Assets and Liabilities Voluntary Petition for Individuals Filin…" at bounding box center [579, 471] width 359 height 450
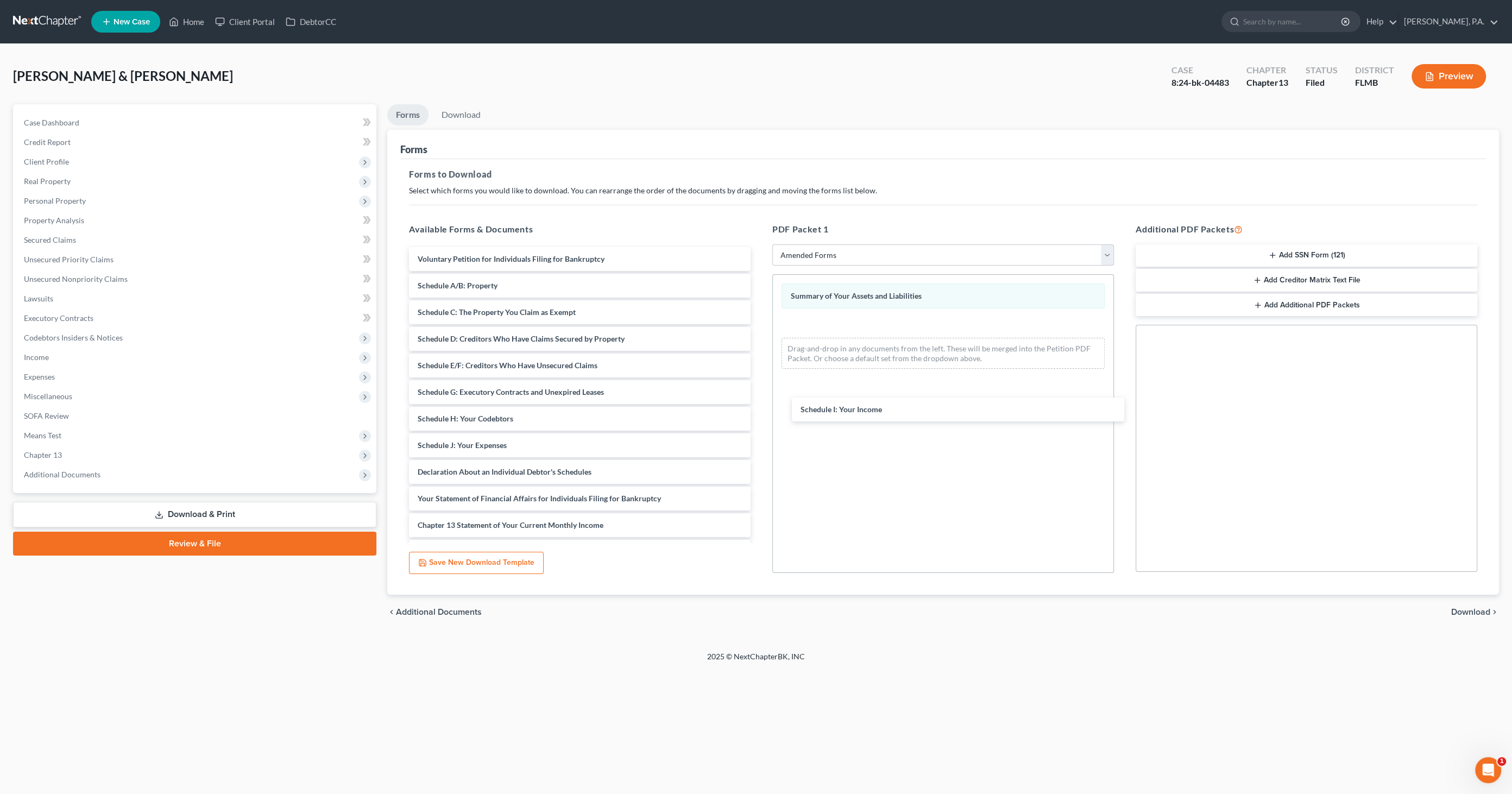
drag, startPoint x: 476, startPoint y: 442, endPoint x: 871, endPoint y: 394, distance: 397.9
click at [759, 395] on div "Schedule I: Your Income Voluntary Petition for Individuals Filing for Bankruptc…" at bounding box center [579, 458] width 359 height 423
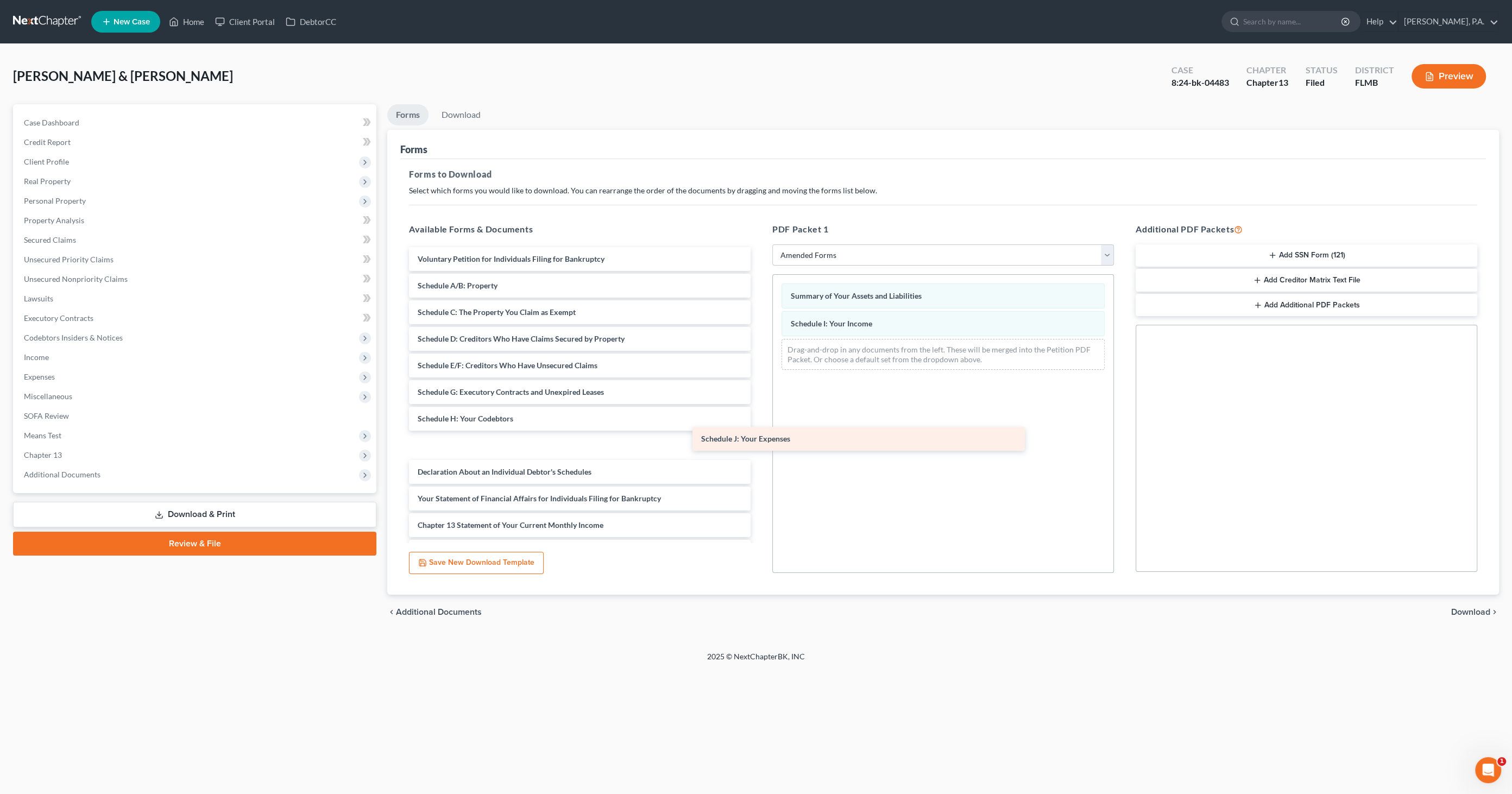
drag, startPoint x: 465, startPoint y: 439, endPoint x: 853, endPoint y: 397, distance: 390.3
click at [759, 398] on div "Schedule J: Your Expenses Voluntary Petition for Individuals Filing for Bankrup…" at bounding box center [579, 458] width 359 height 423
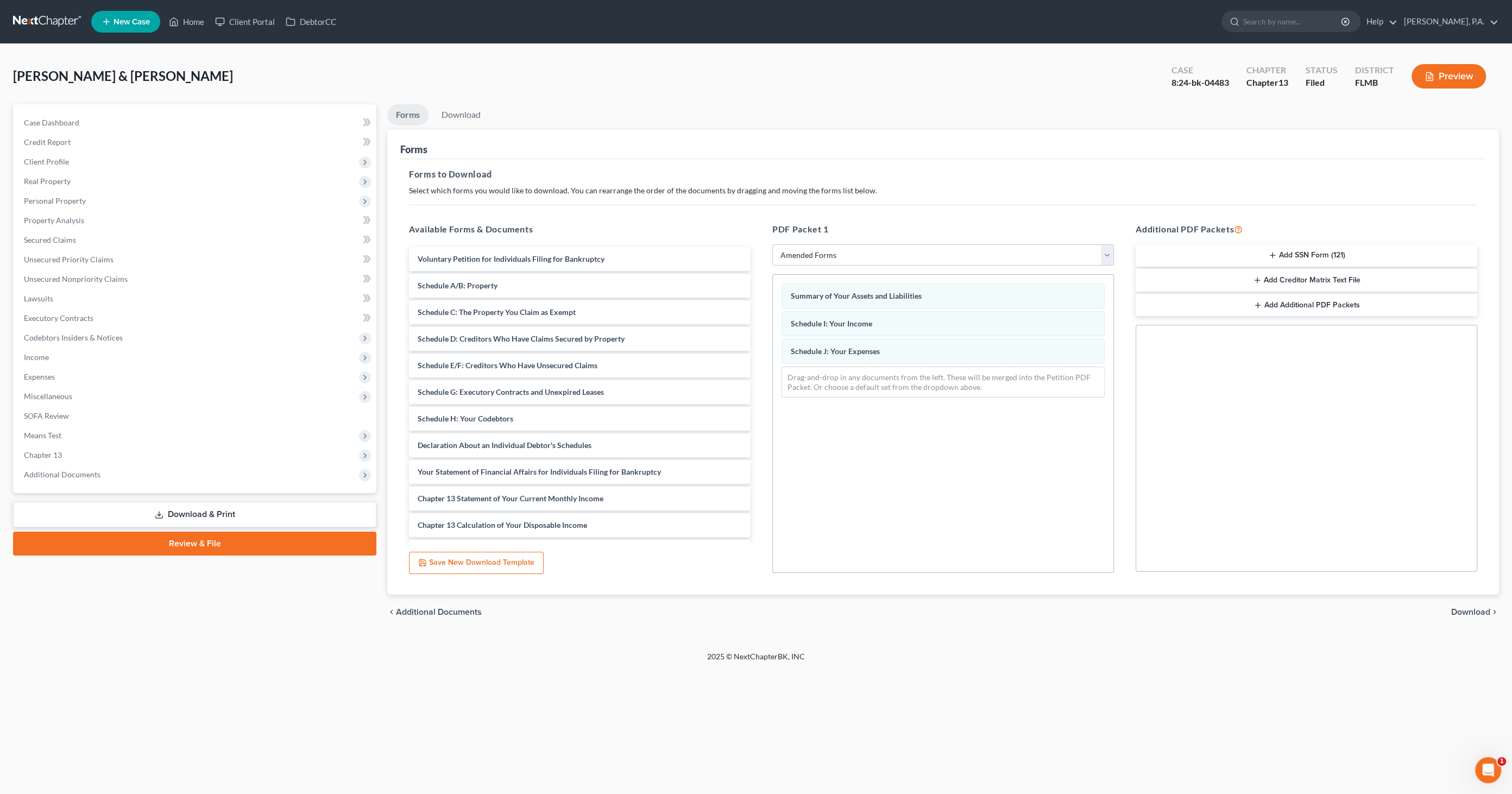
click at [1454, 608] on span "Download" at bounding box center [1470, 612] width 39 height 9
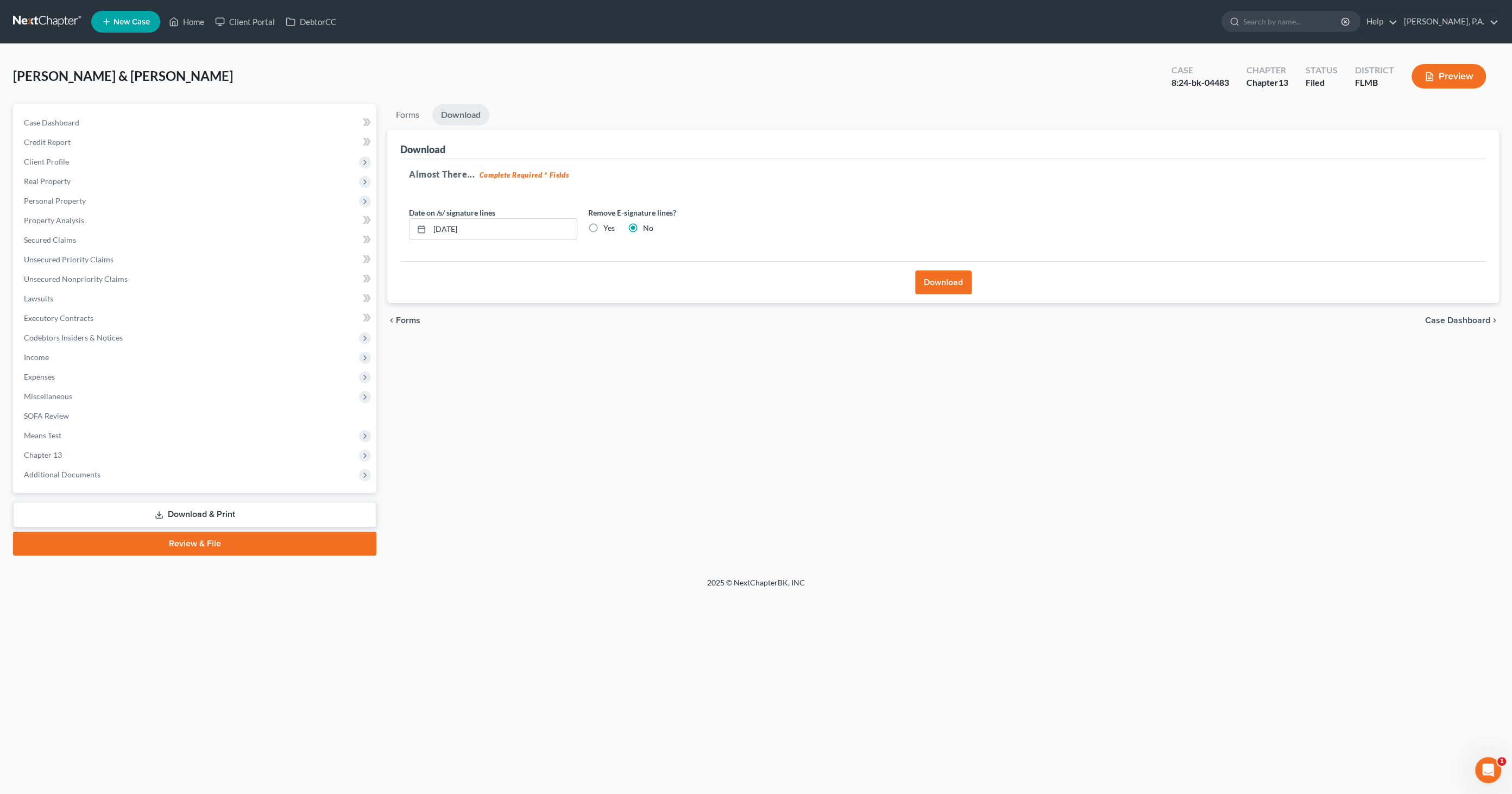
click at [939, 279] on button "Download" at bounding box center [943, 282] width 56 height 24
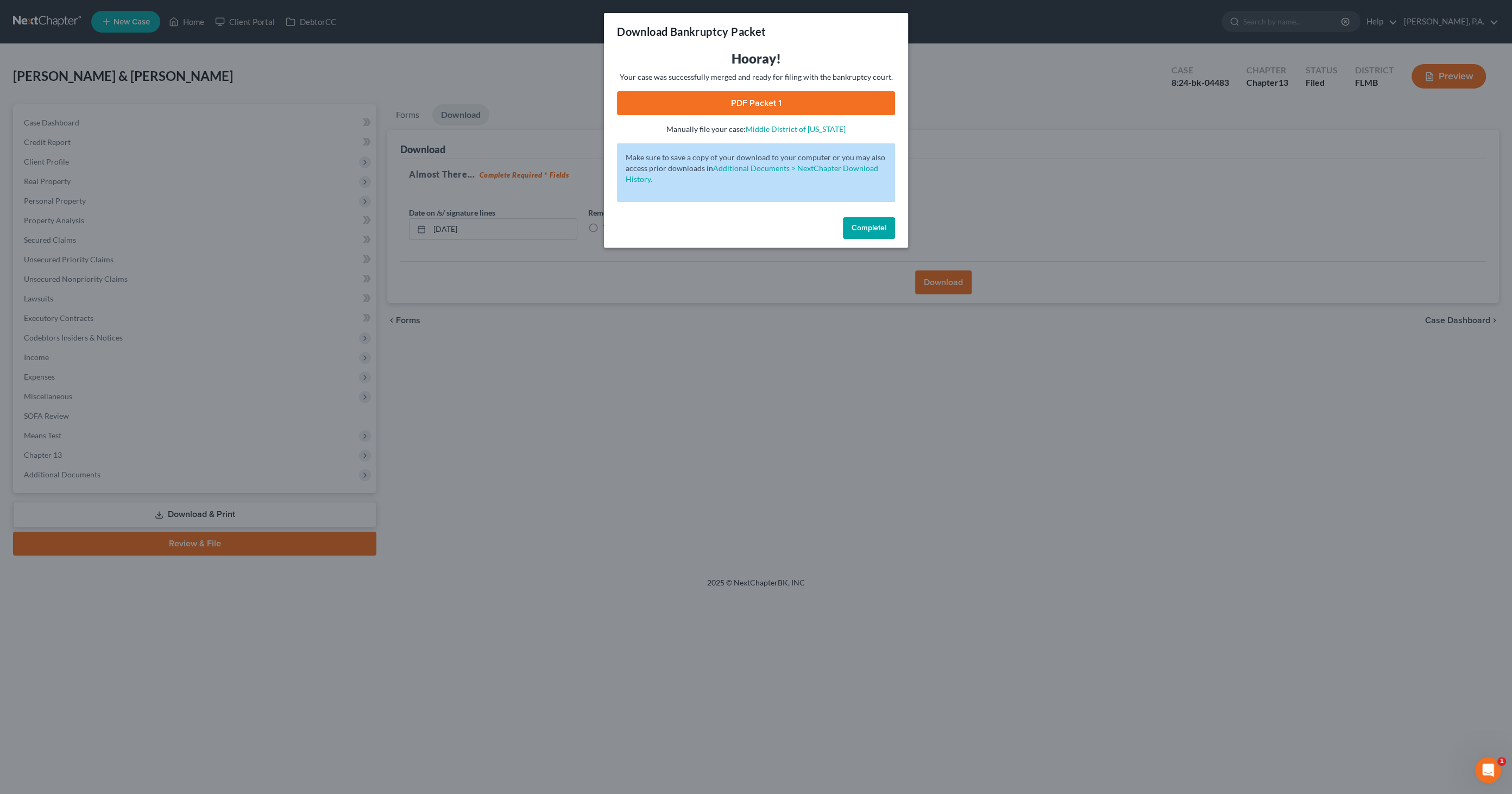
click at [728, 110] on link "PDF Packet 1" at bounding box center [756, 103] width 278 height 24
click at [876, 230] on span "Complete!" at bounding box center [869, 228] width 35 height 9
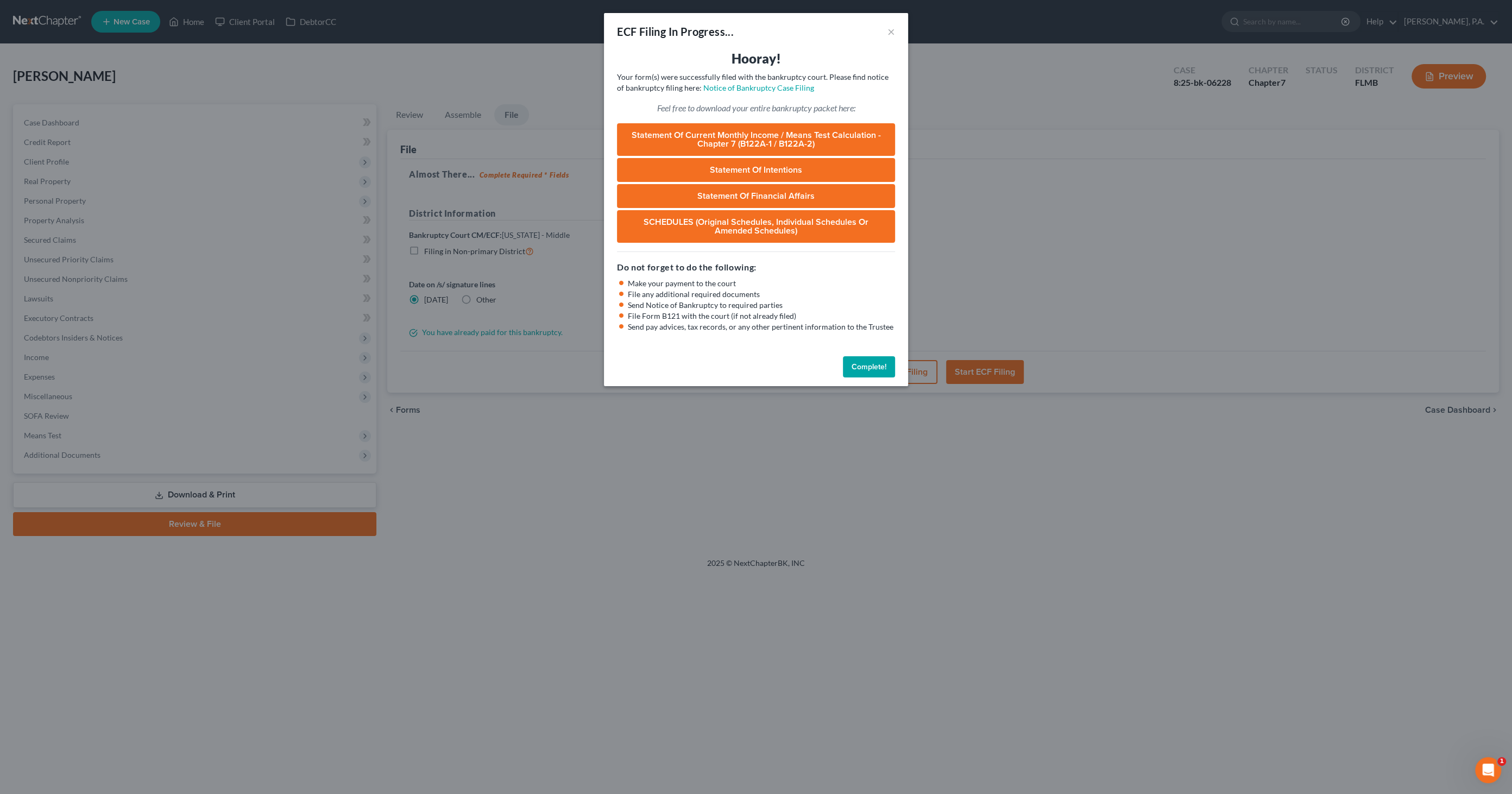
click at [875, 372] on button "Complete!" at bounding box center [869, 367] width 52 height 22
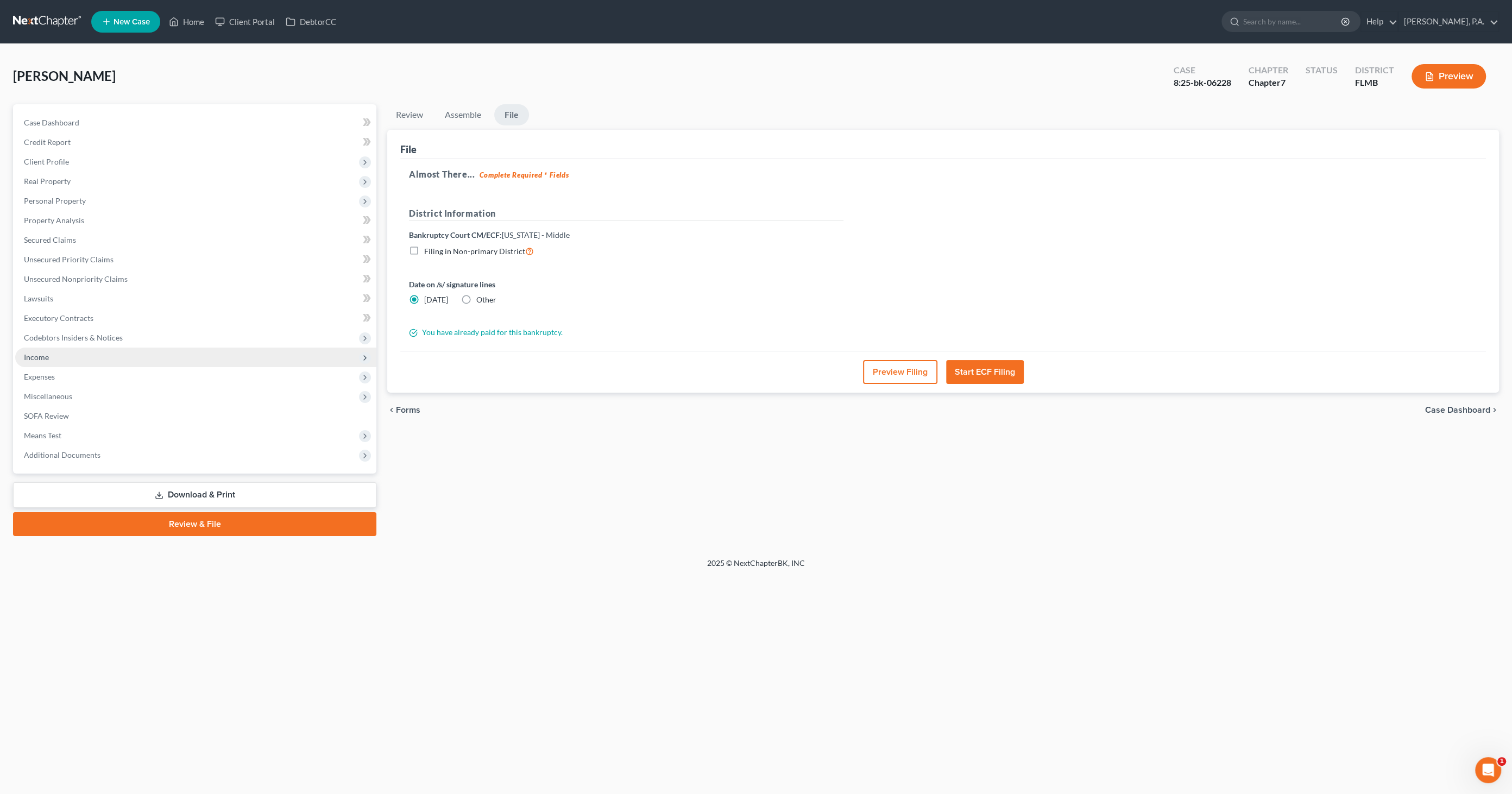
click at [50, 356] on span "Income" at bounding box center [196, 357] width 361 height 20
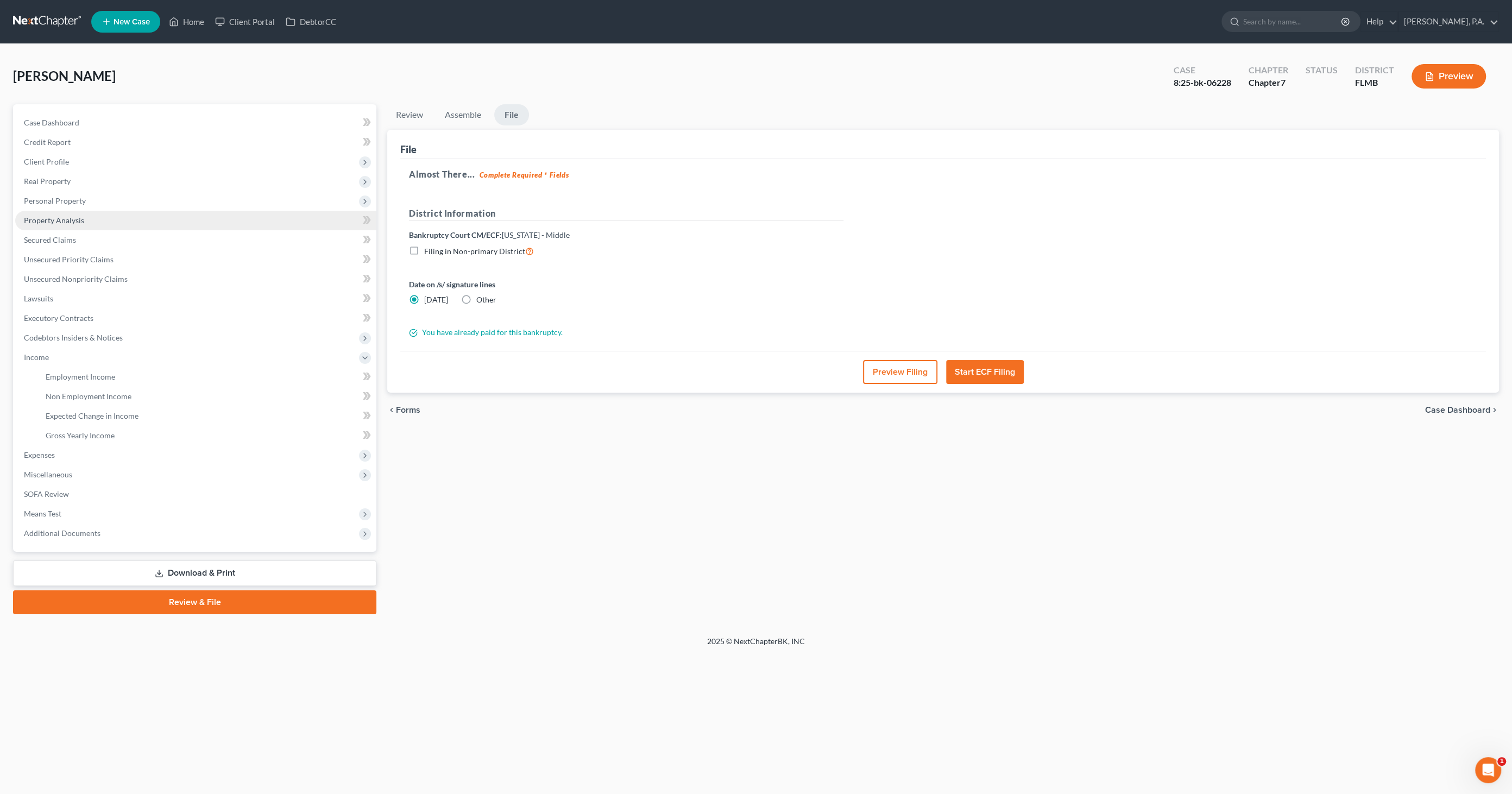
click at [50, 217] on span "Property Analysis" at bounding box center [54, 220] width 60 height 9
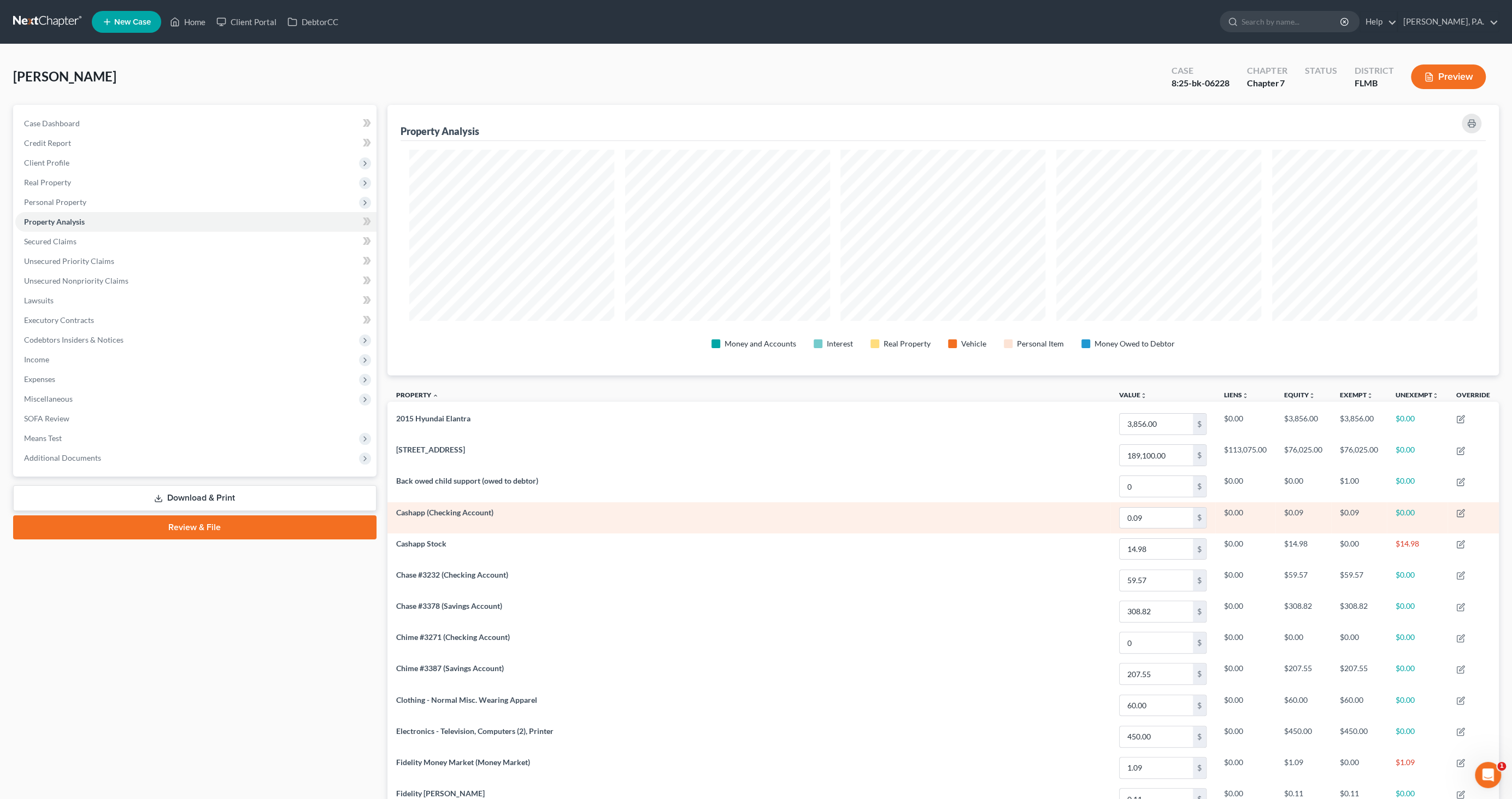
scroll to position [546406, 545391]
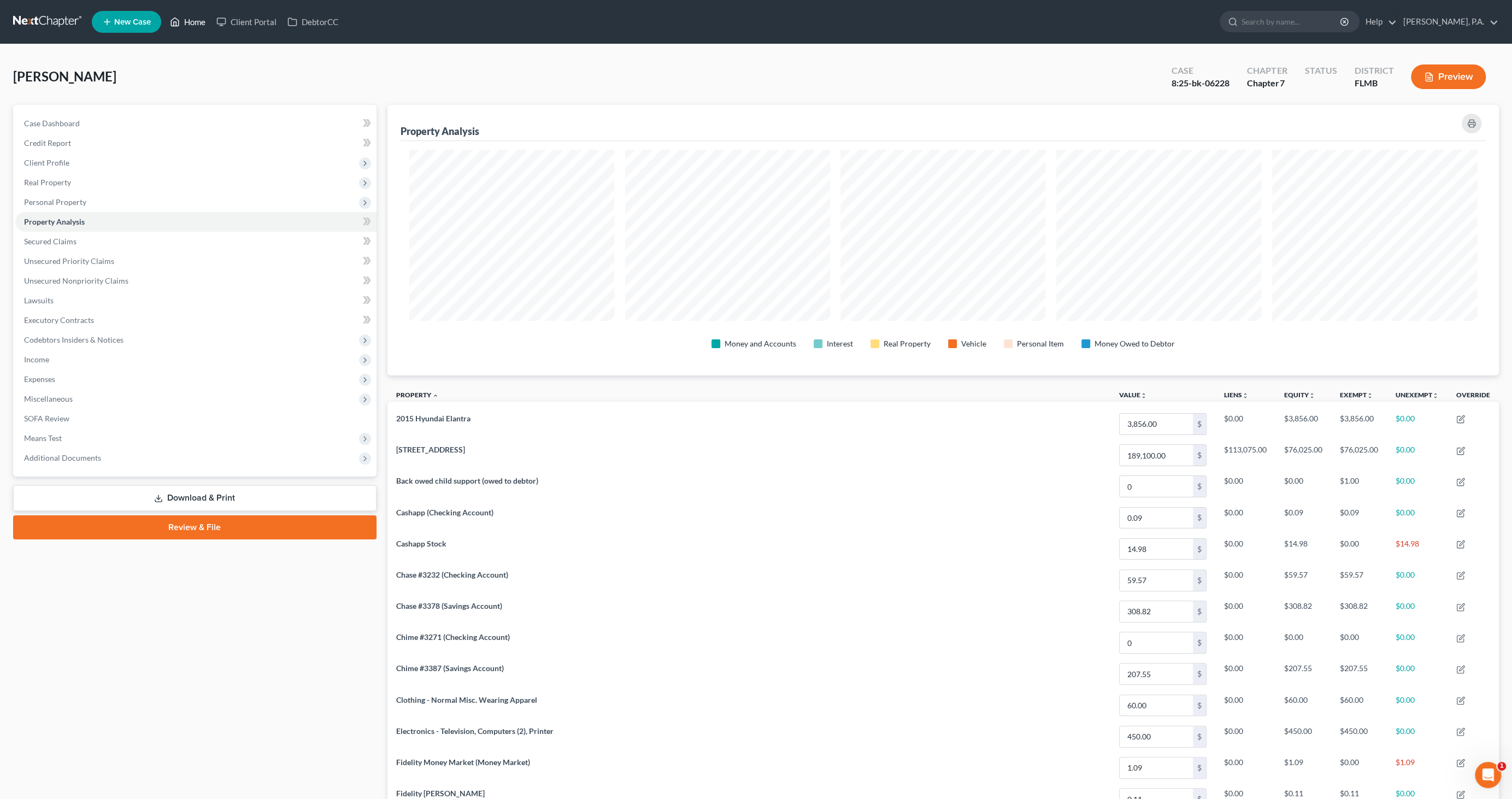
click at [197, 27] on link "Home" at bounding box center [188, 22] width 46 height 20
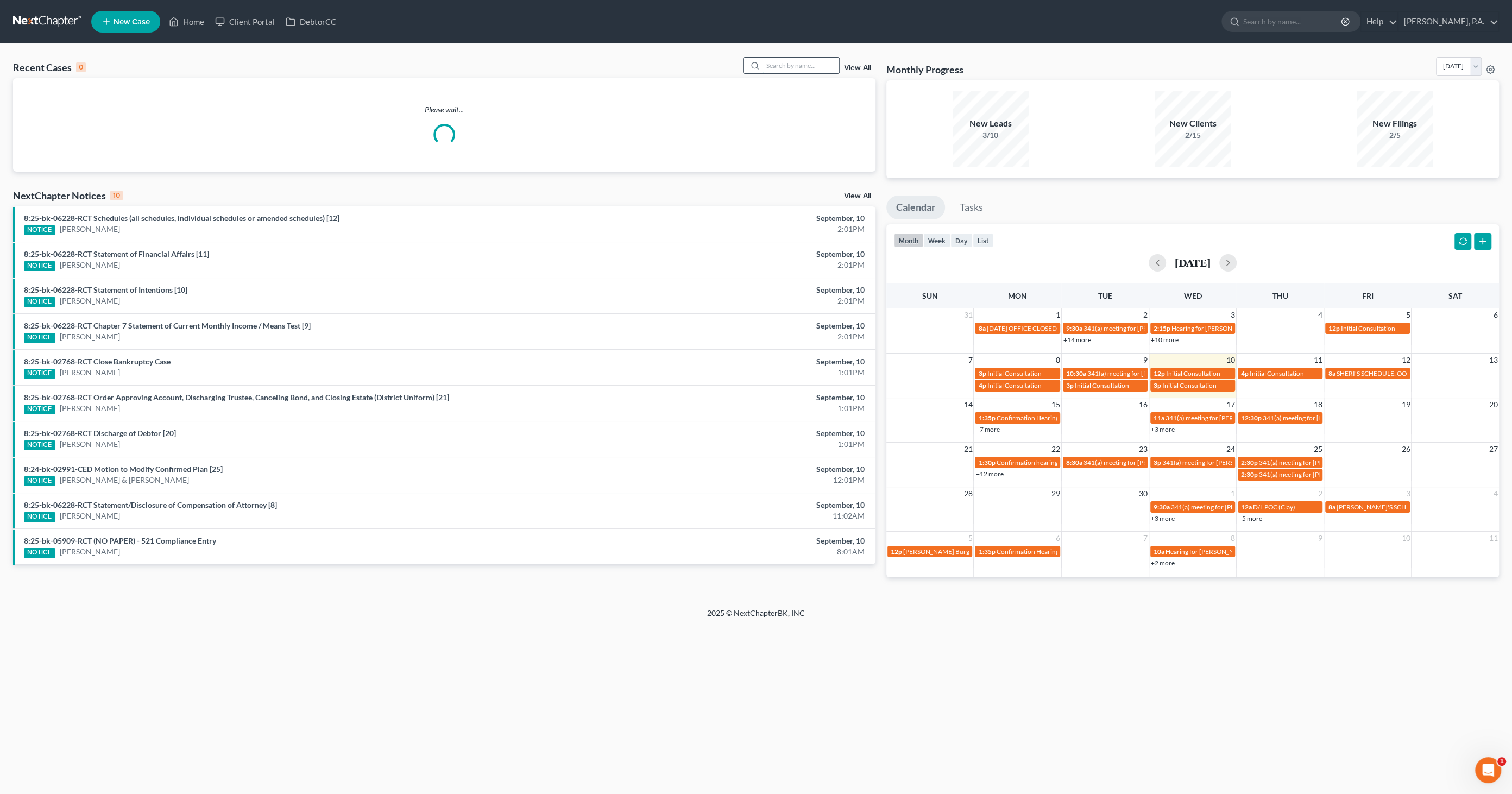
click at [790, 60] on input "search" at bounding box center [801, 65] width 76 height 16
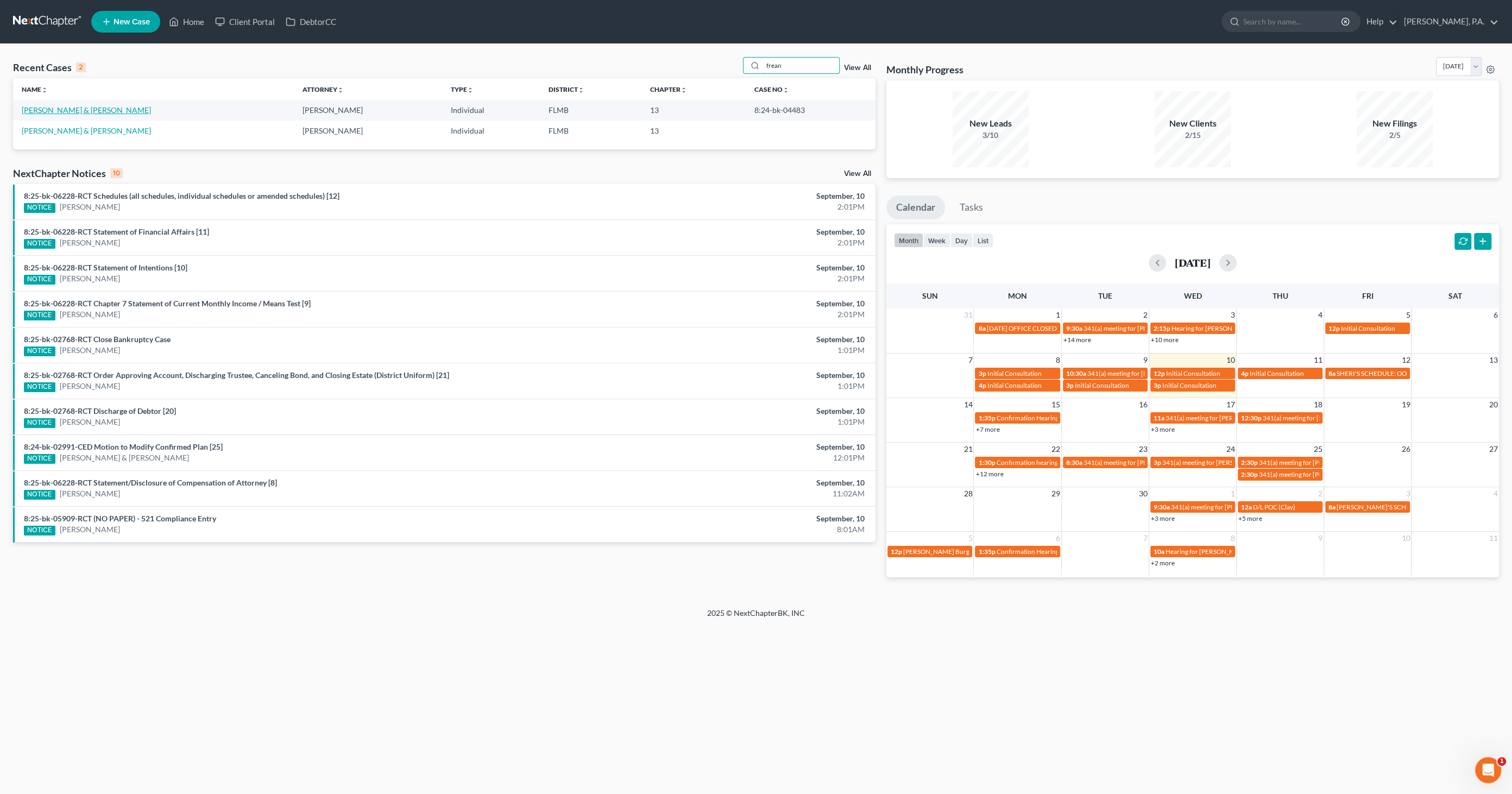
type input "frean"
click at [94, 109] on link "[PERSON_NAME] & [PERSON_NAME]" at bounding box center [86, 110] width 129 height 9
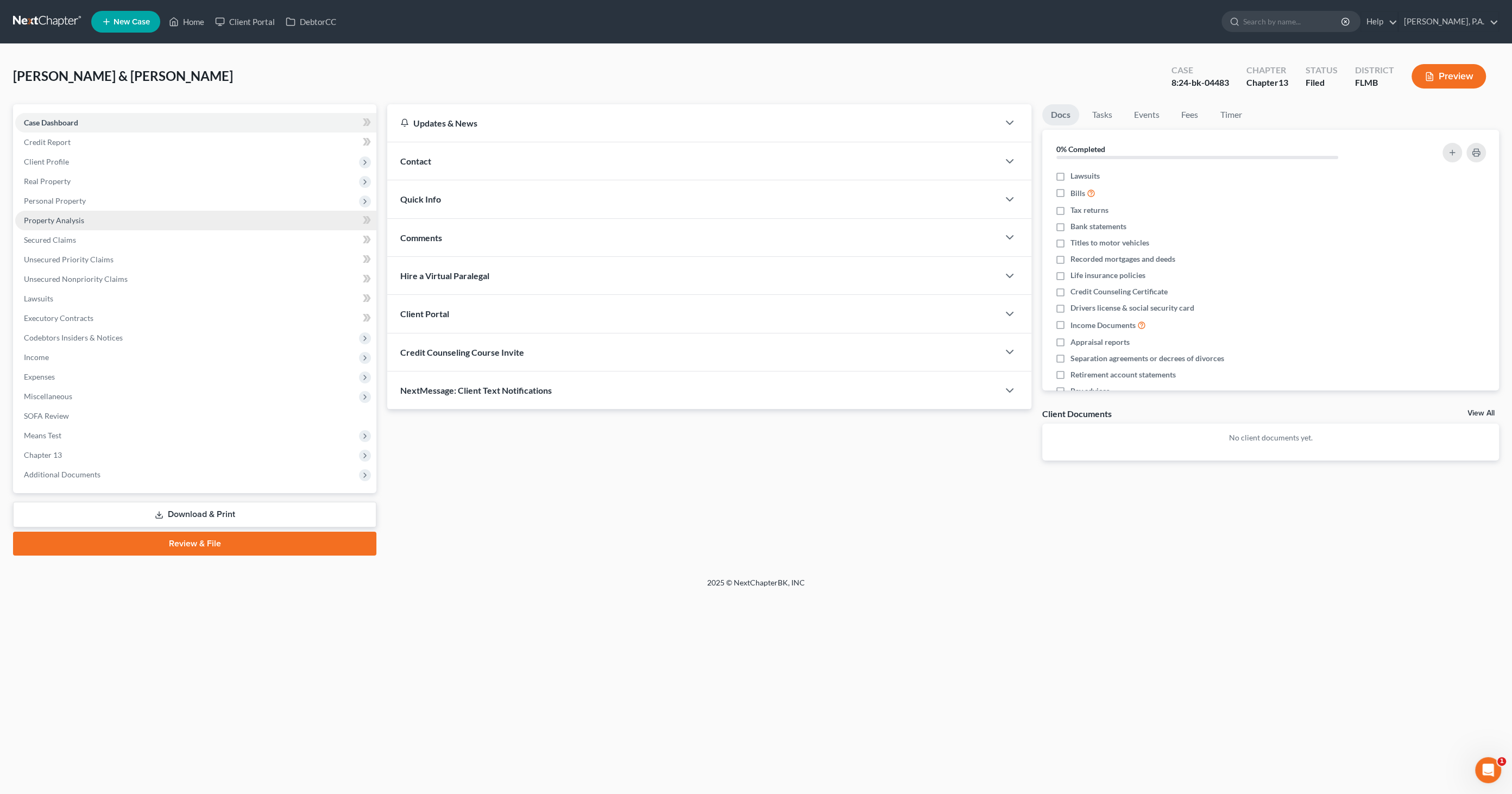
click at [59, 220] on span "Property Analysis" at bounding box center [54, 220] width 60 height 9
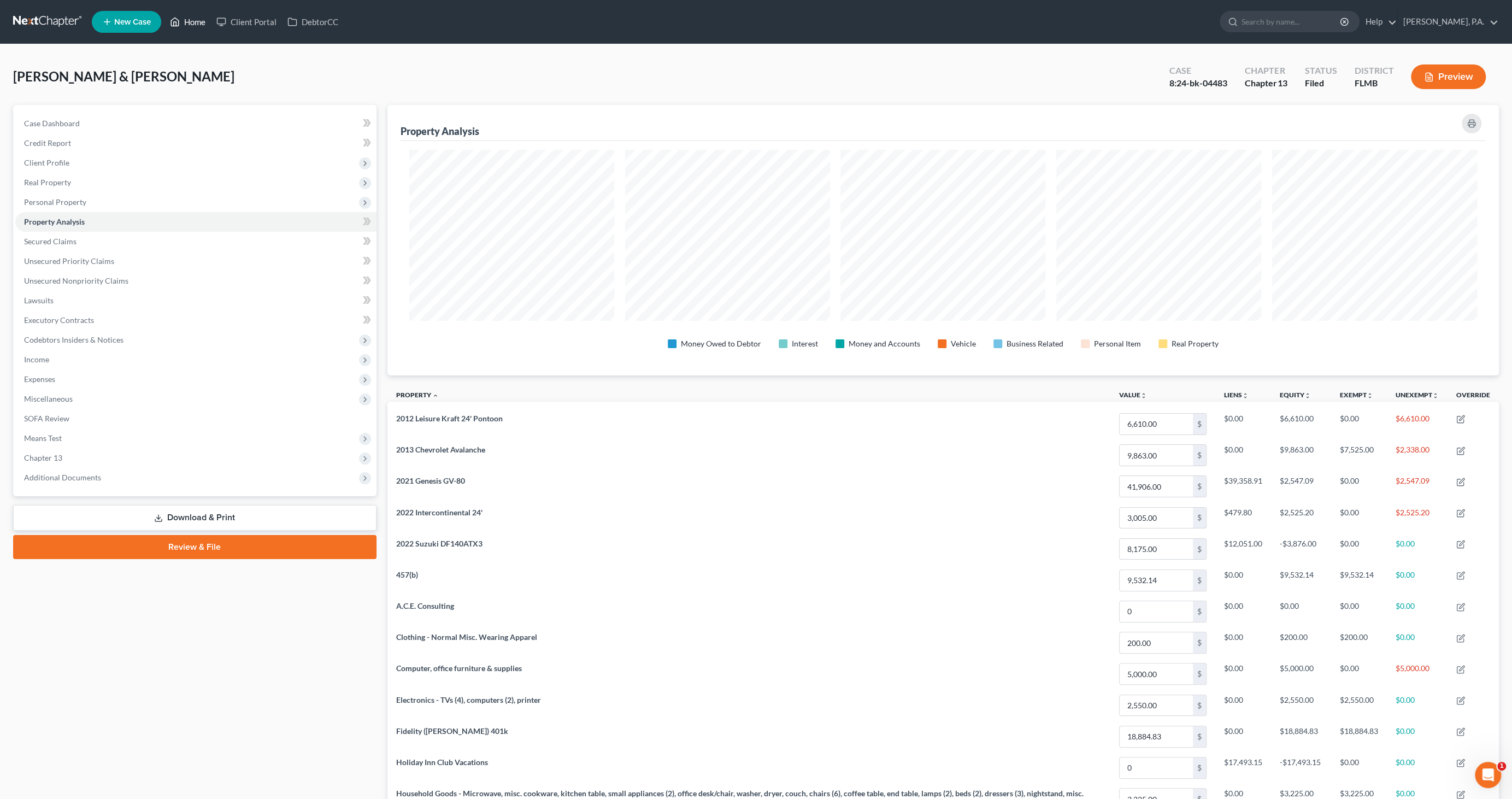
click at [188, 22] on link "Home" at bounding box center [188, 22] width 46 height 20
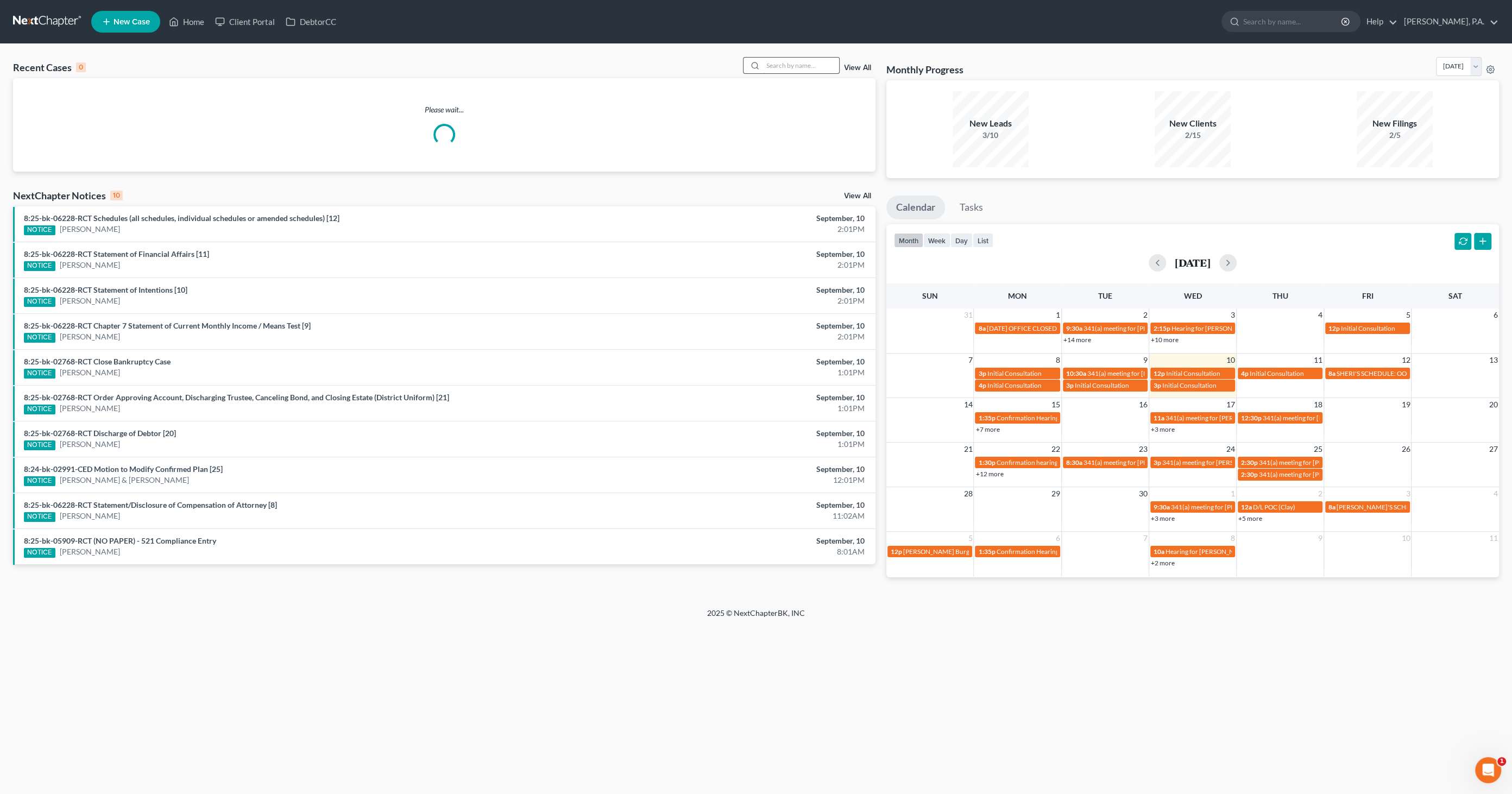
click at [784, 64] on input "search" at bounding box center [801, 65] width 76 height 16
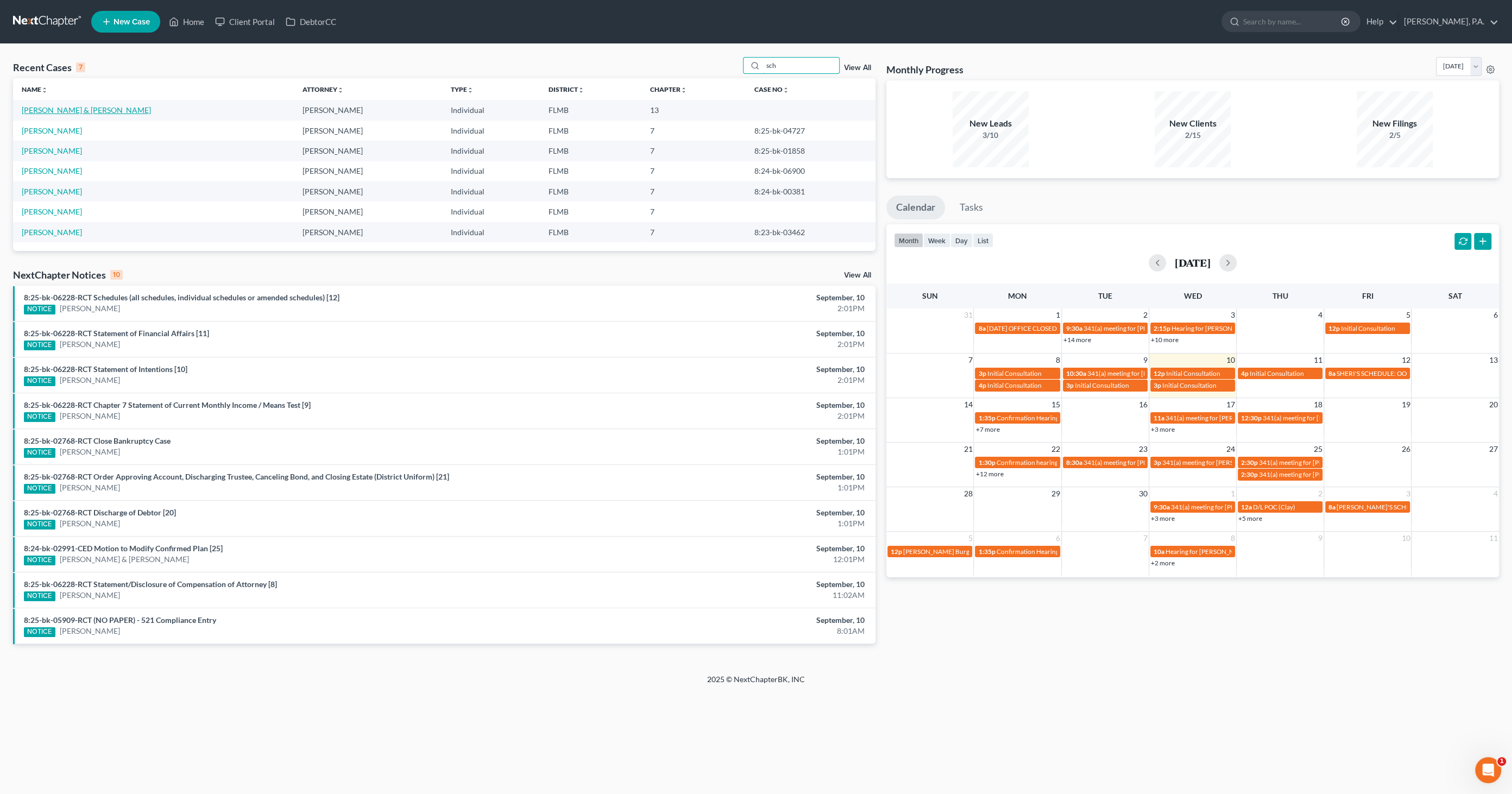
type input "sch"
click at [51, 107] on link "[PERSON_NAME] & [PERSON_NAME]" at bounding box center [86, 110] width 129 height 9
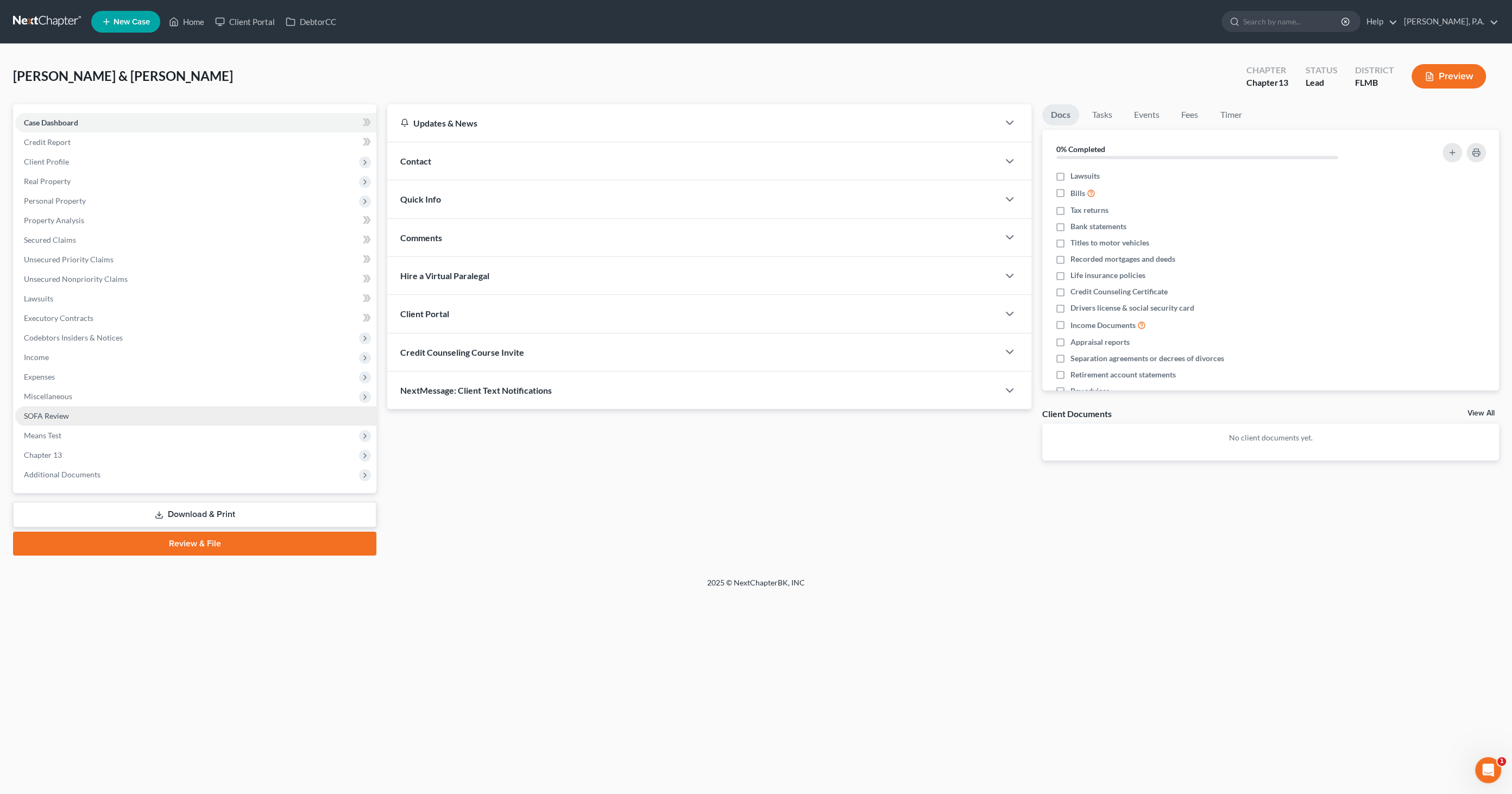
click at [42, 417] on span "SOFA Review" at bounding box center [47, 416] width 45 height 9
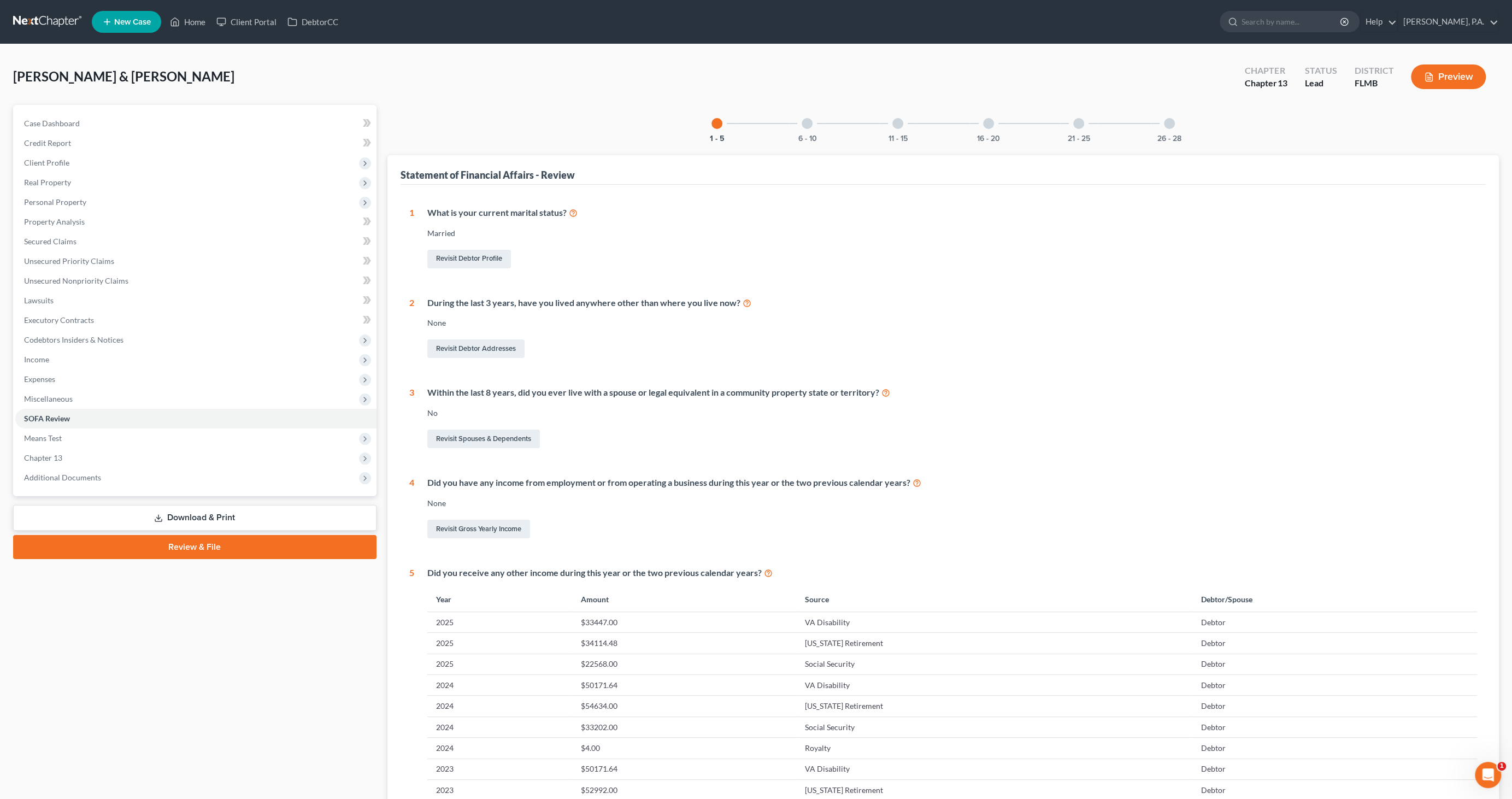
click at [992, 121] on div at bounding box center [989, 124] width 11 height 11
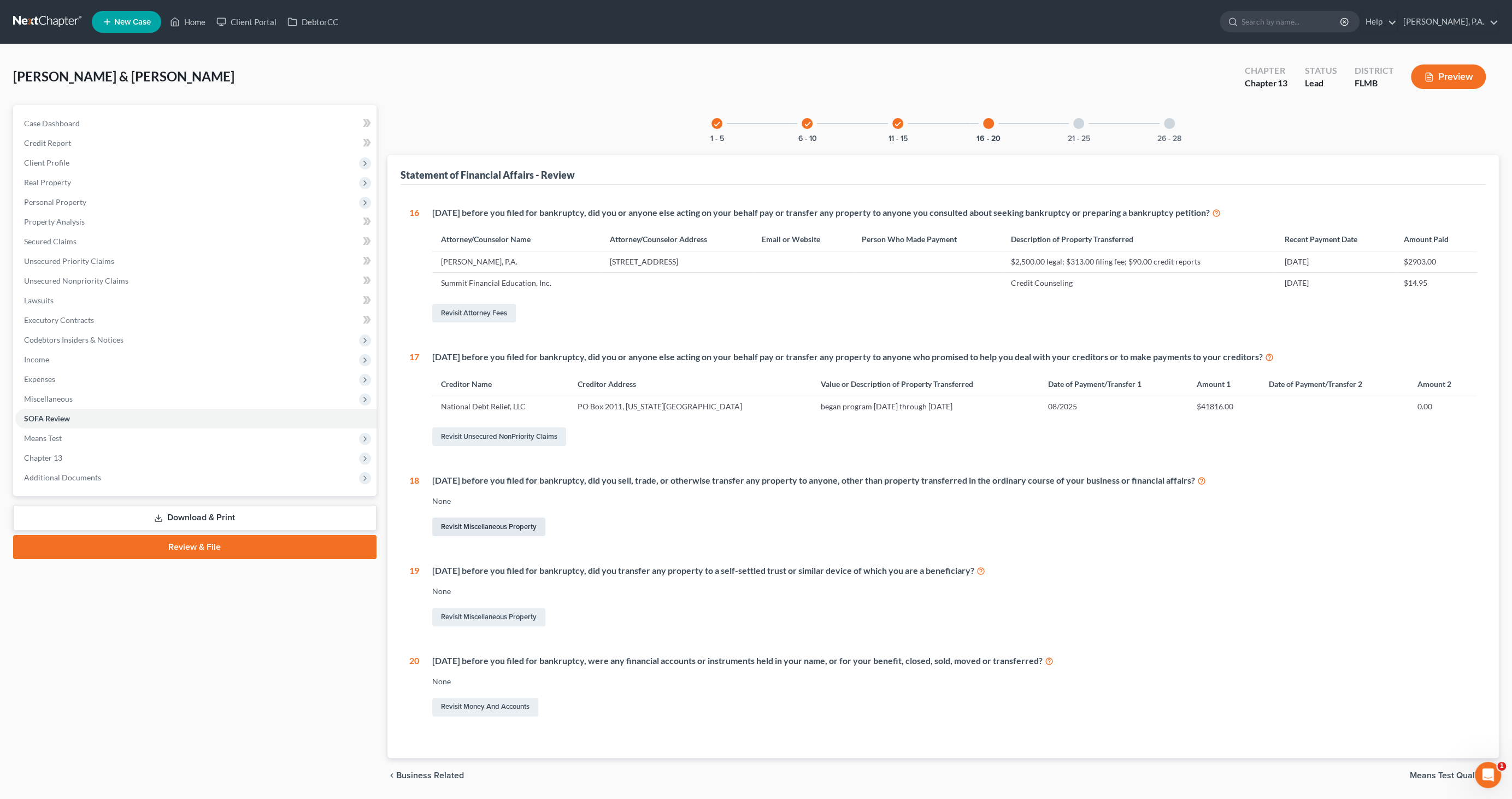
click at [517, 526] on link "Revisit Miscellaneous Property" at bounding box center [489, 527] width 113 height 19
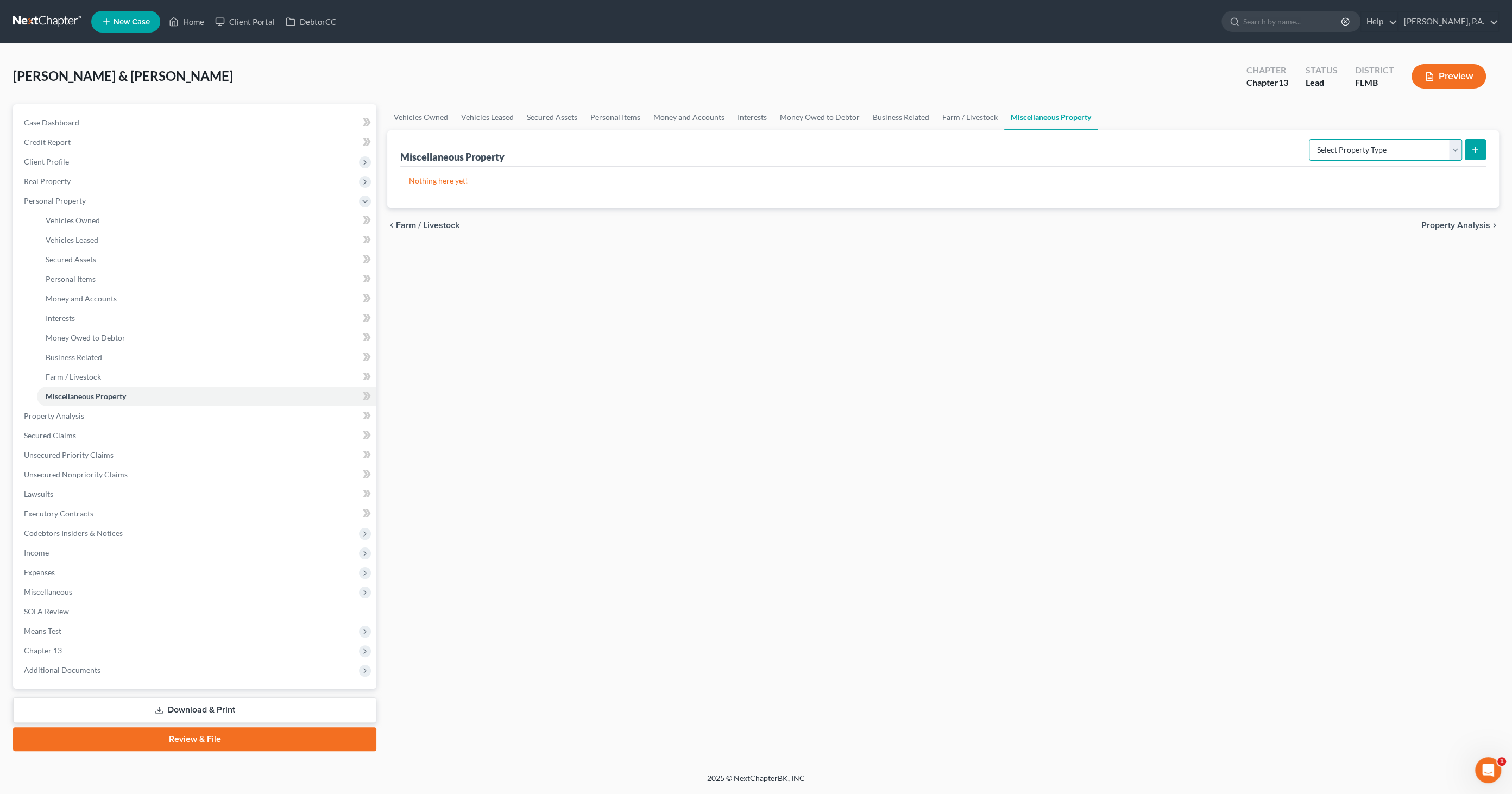
click at [1441, 147] on select "Select Property Type Assigned for Creditor Benefit Within 1 Year Holding for An…" at bounding box center [1385, 149] width 153 height 22
select select "transferred"
click at [1309, 139] on select "Select Property Type Assigned for Creditor Benefit Within 1 Year Holding for An…" at bounding box center [1385, 149] width 153 height 22
click at [1481, 144] on button "submit" at bounding box center [1475, 149] width 21 height 21
select select "Ordinary (within 2 years)"
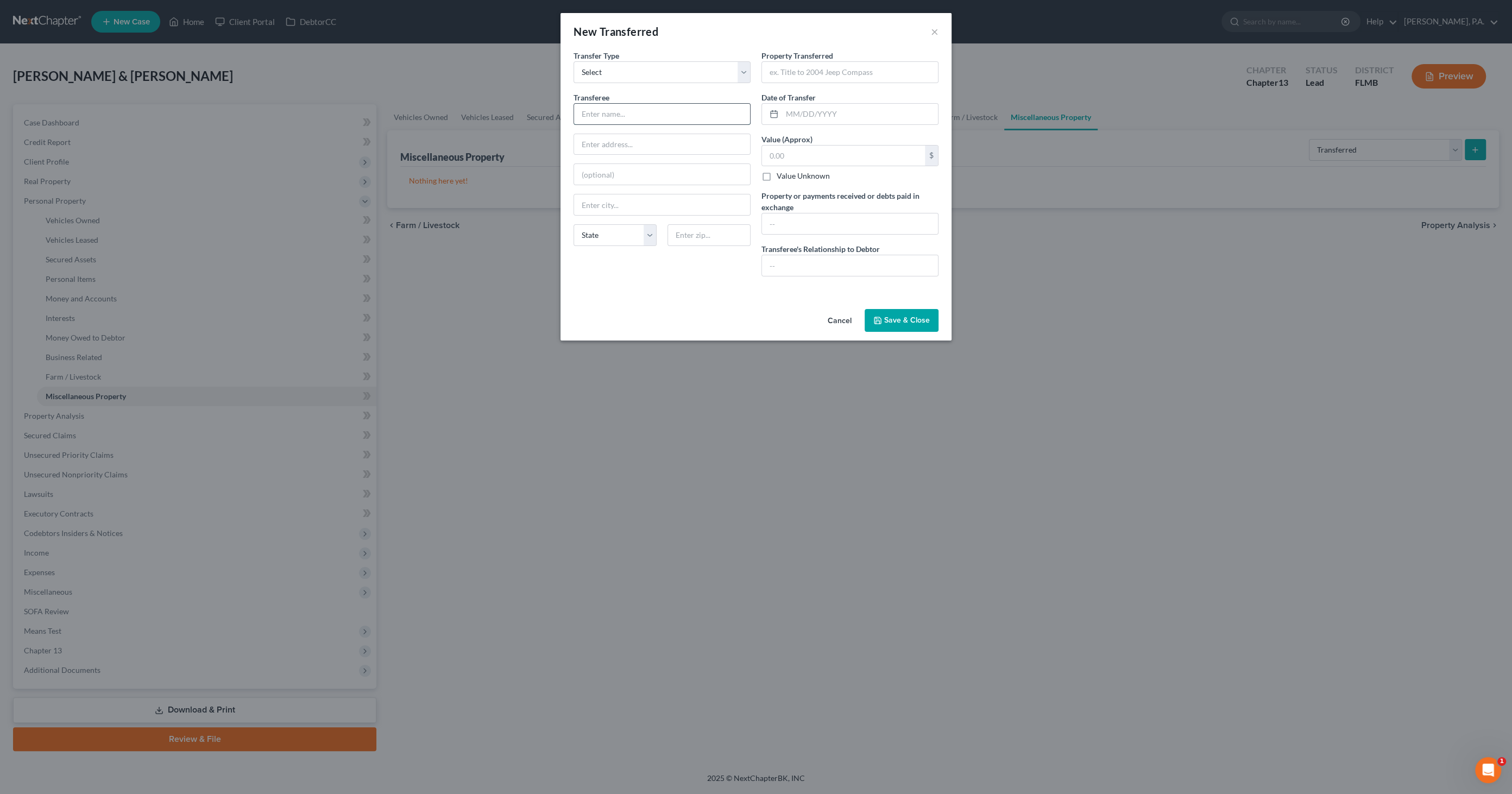
click at [609, 112] on input "text" at bounding box center [662, 114] width 176 height 20
type input "Stingray Chevrolet"
type input "2002 N Frontage Road"
type input "Plant City"
select select "9"
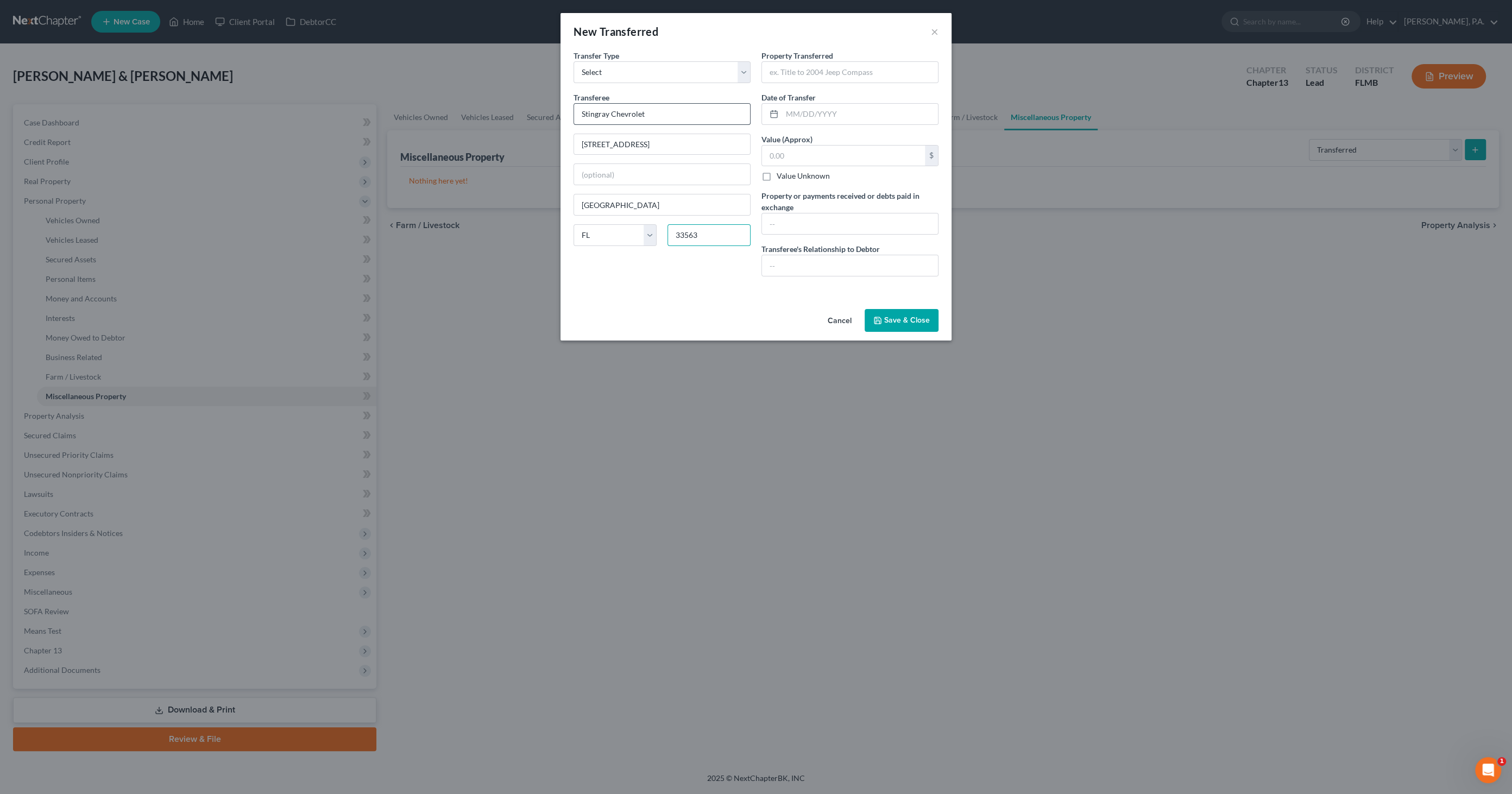
type input "33563"
type input "Traded in: 2021 Chevrolet Colorado for current 2024 Chevrolet Silverado"
click at [807, 109] on input "text" at bounding box center [860, 114] width 156 height 20
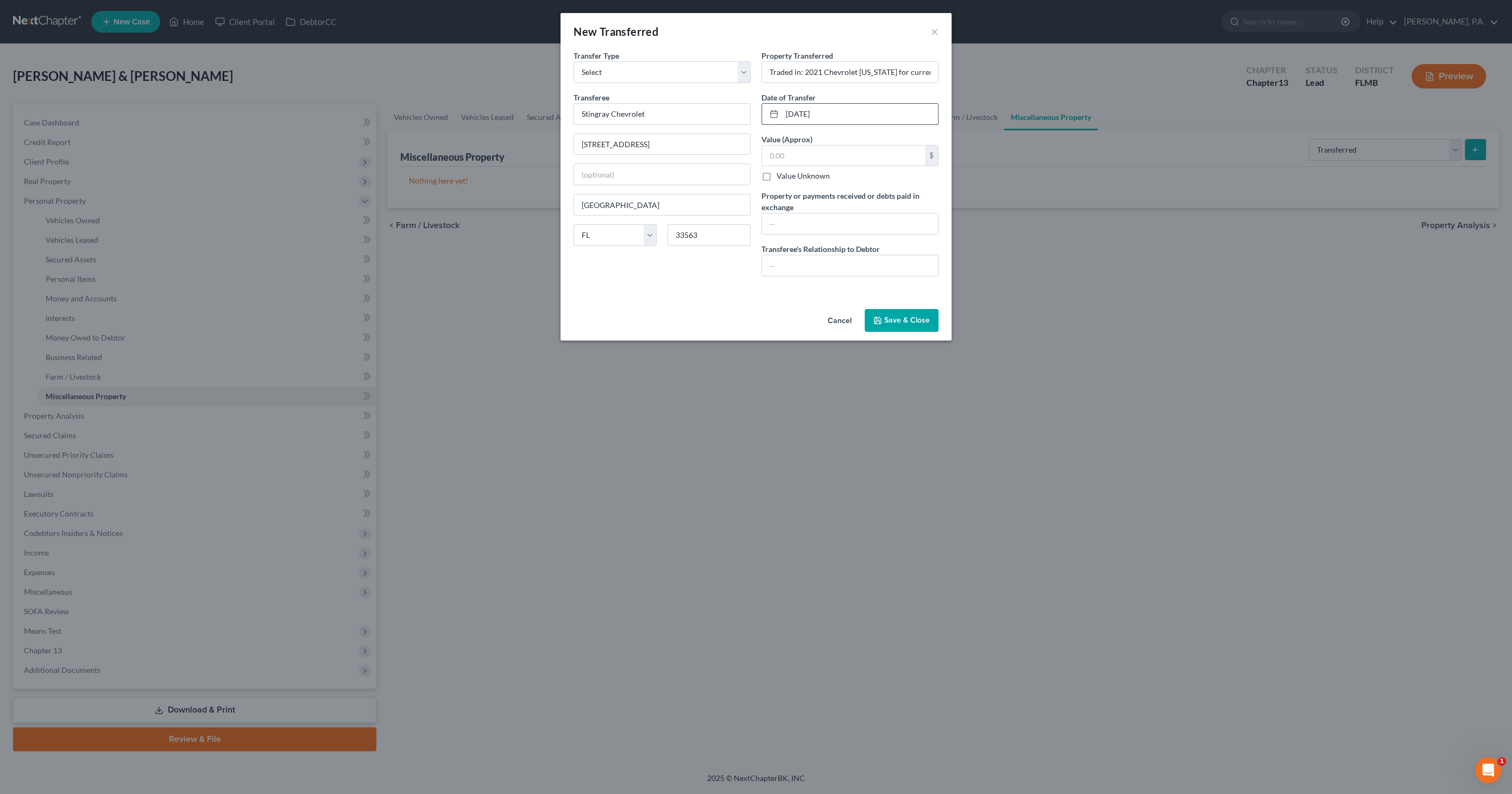
type input "05/02/2025"
click at [805, 156] on input "text" at bounding box center [843, 156] width 163 height 20
type input "17,000.00"
click at [794, 221] on input "text" at bounding box center [850, 223] width 176 height 20
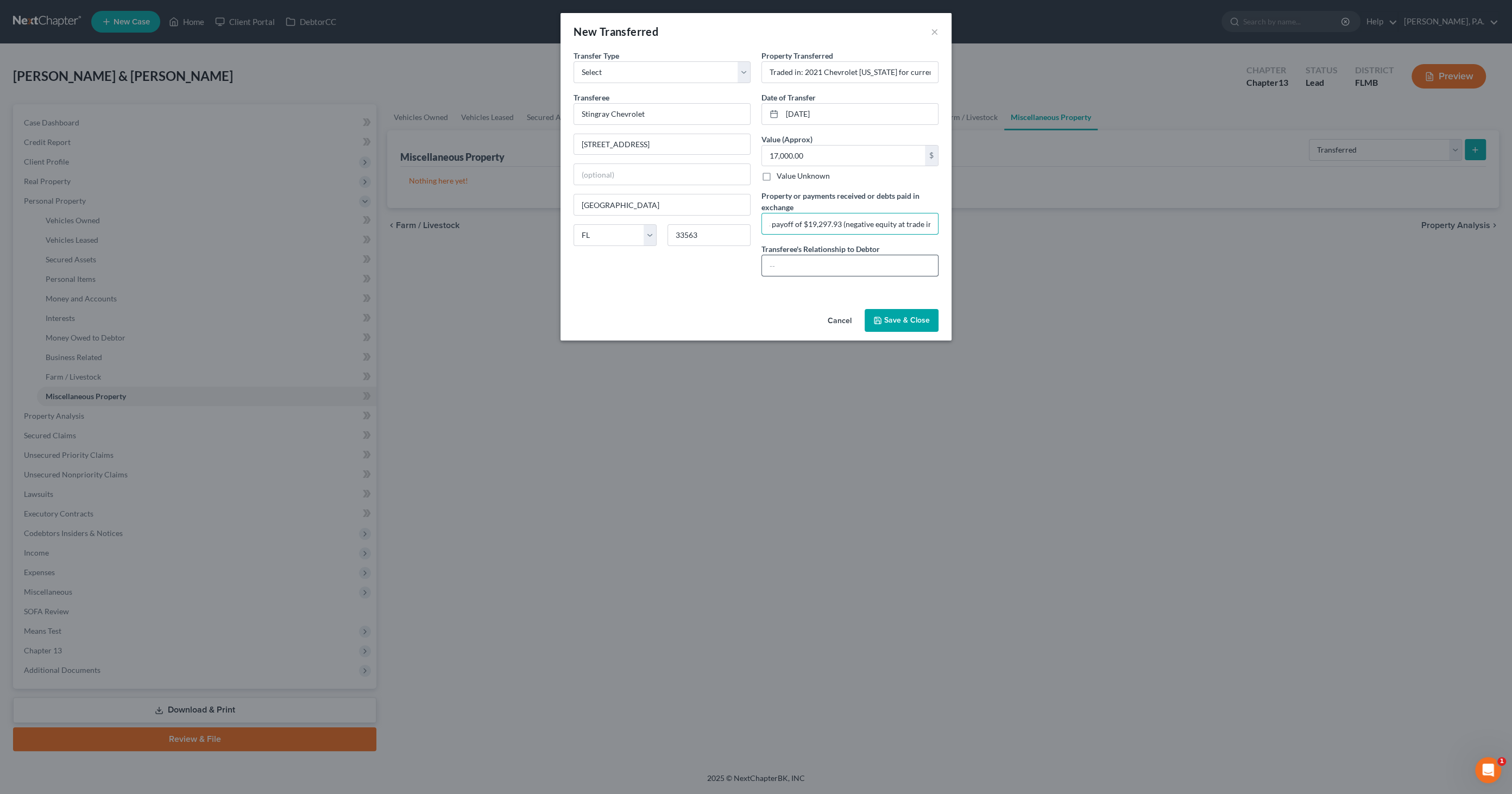
type input "Gross trade in allowance of $17,000.00 less payoff of $19,297.93 (negative equi…"
drag, startPoint x: 849, startPoint y: 267, endPoint x: 855, endPoint y: 267, distance: 6.0
click at [851, 267] on input "text" at bounding box center [850, 265] width 176 height 20
type input "None"
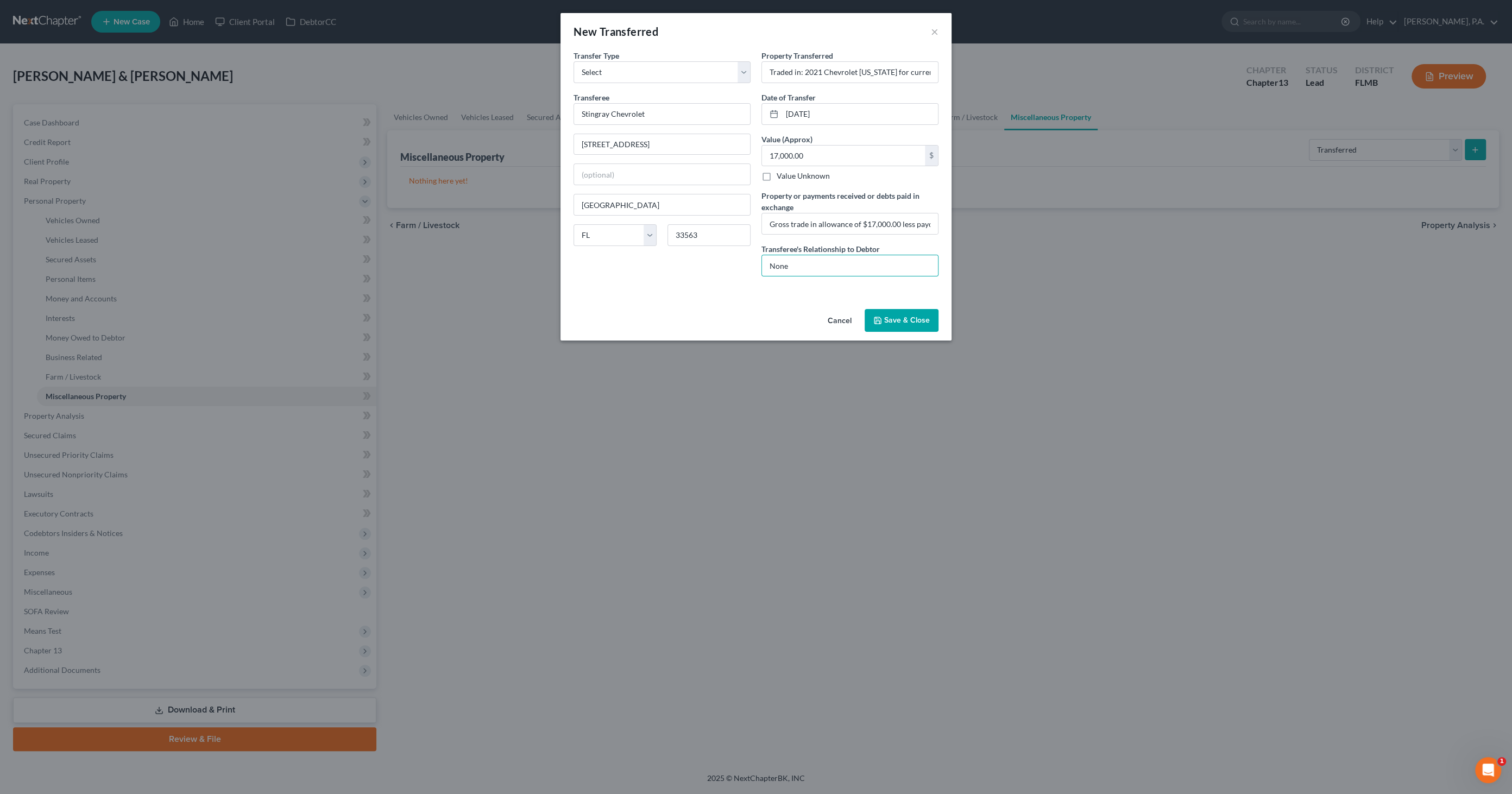
click at [900, 316] on button "Save & Close" at bounding box center [901, 320] width 74 height 23
